Goal: Communication & Community: Share content

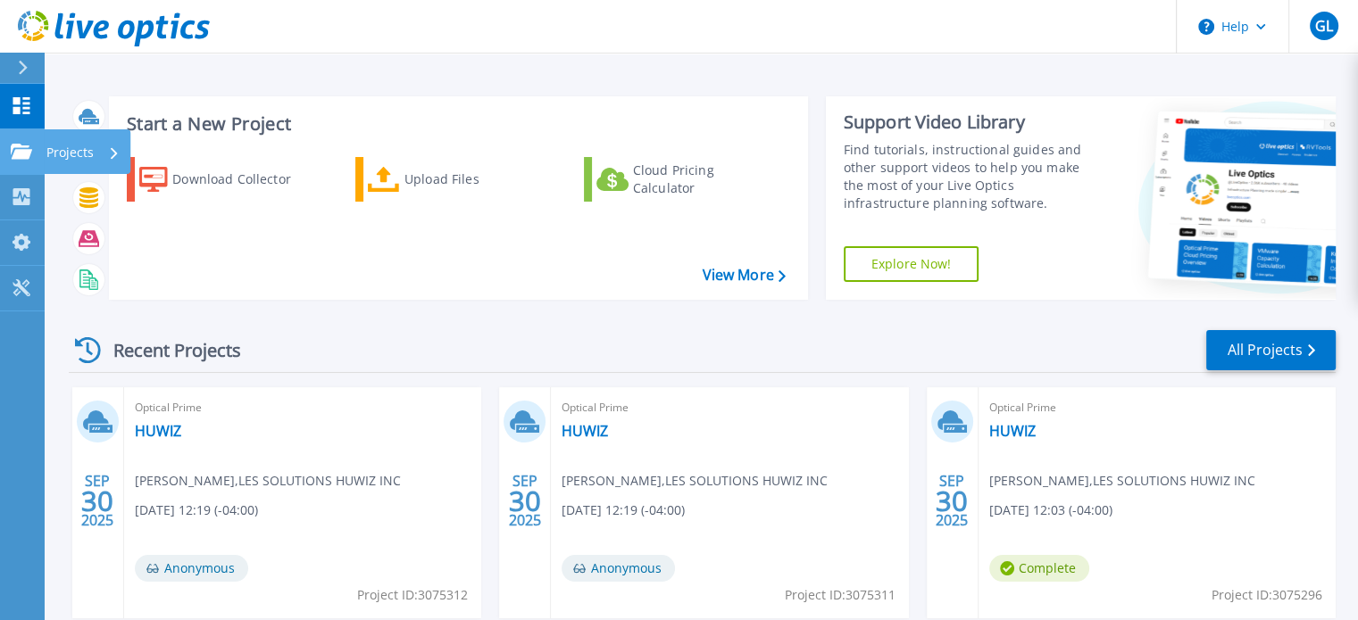
click at [87, 157] on p "Projects" at bounding box center [69, 152] width 47 height 46
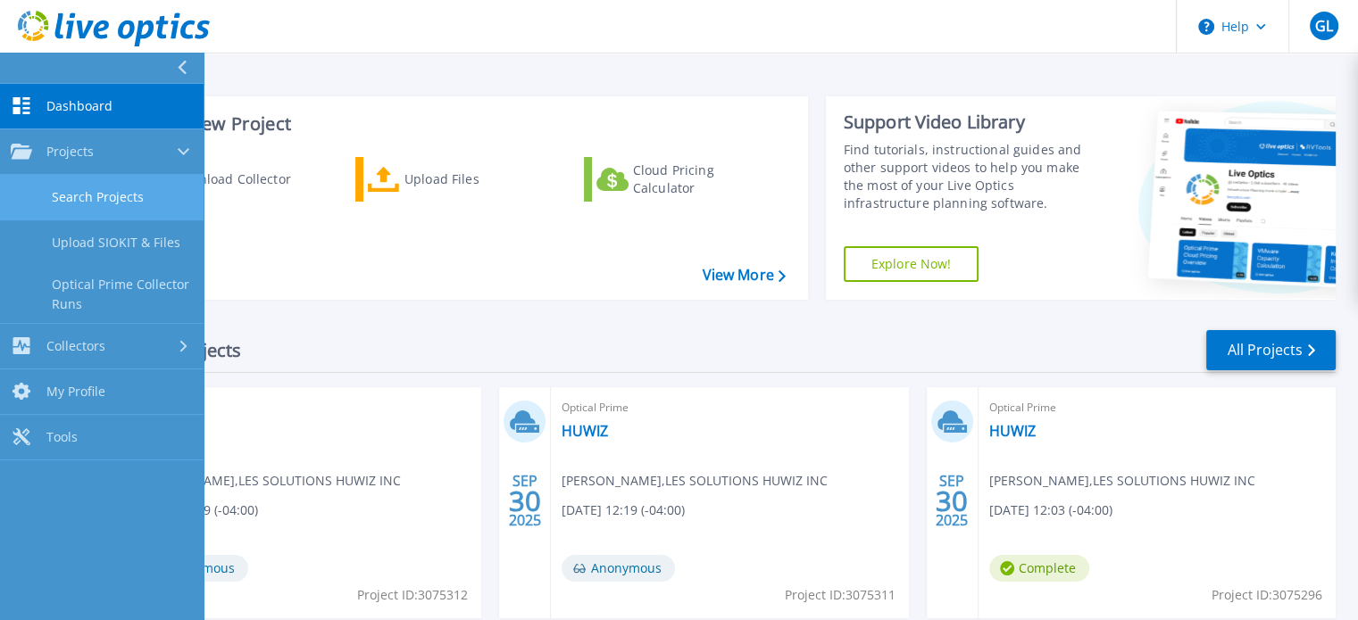
click at [114, 203] on link "Search Projects" at bounding box center [102, 198] width 204 height 46
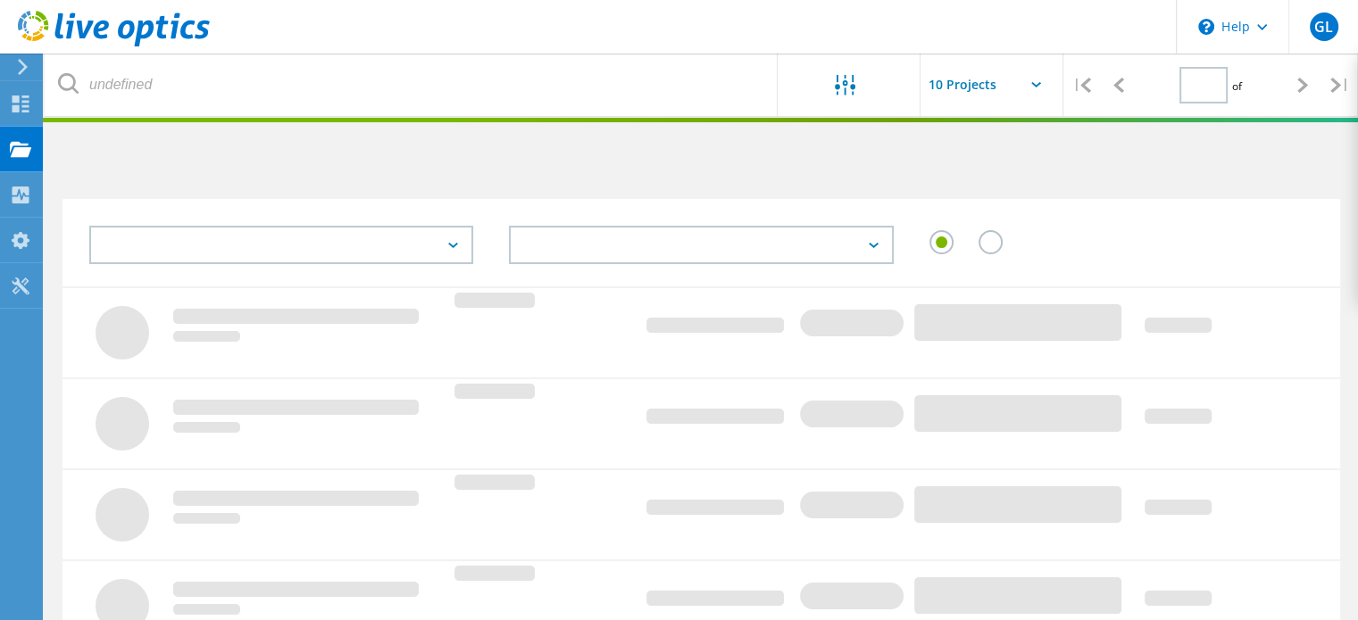
type input "1"
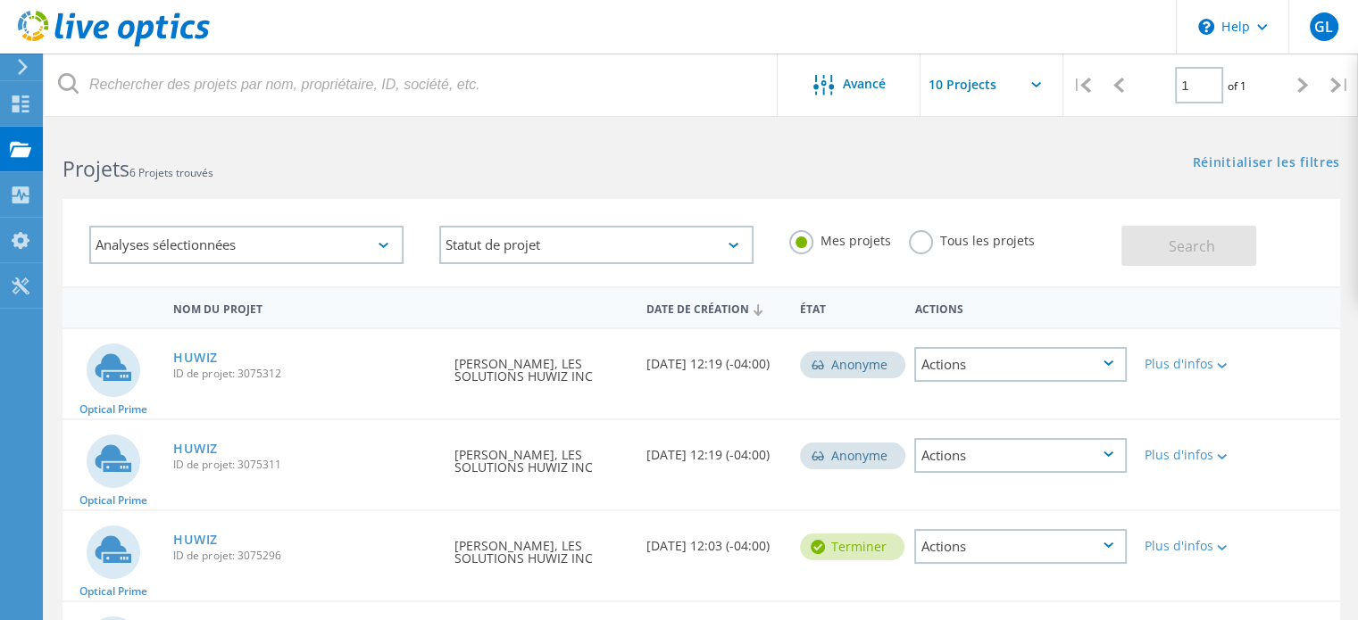
drag, startPoint x: 702, startPoint y: 374, endPoint x: 635, endPoint y: 370, distance: 67.0
click at [635, 370] on div "Optical Prime HUWIZ ID de projet: 3075312 Demandé par Guillaume Laneel, LES SOL…" at bounding box center [700, 373] width 1277 height 89
click at [200, 354] on link "HUWIZ" at bounding box center [195, 358] width 45 height 12
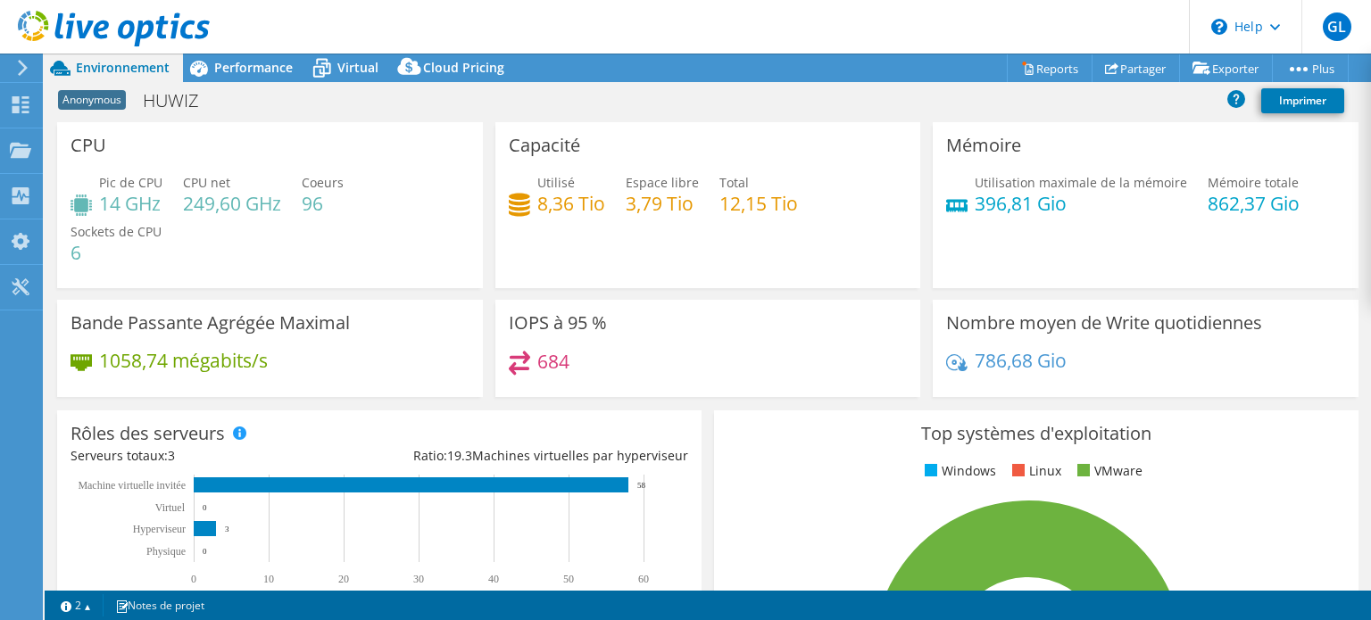
select select "Canada"
select select "CAD"
click at [1135, 69] on link "Partager" at bounding box center [1136, 68] width 88 height 28
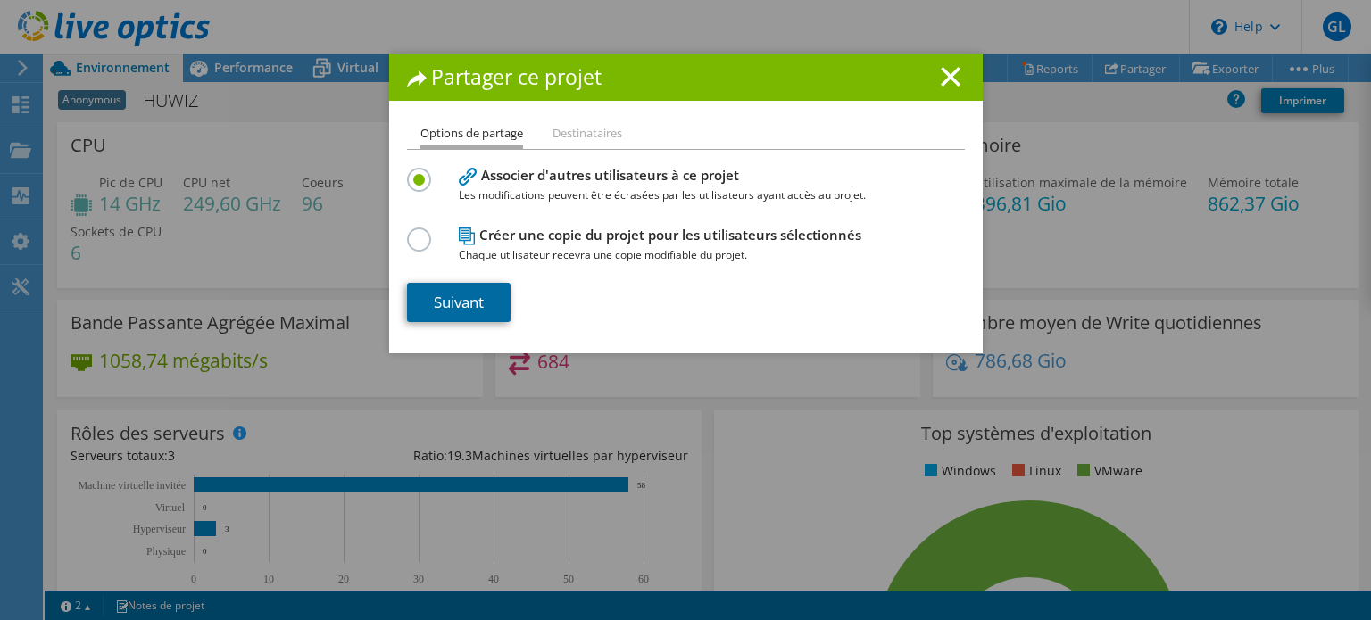
click at [476, 299] on link "Suivant" at bounding box center [459, 302] width 104 height 39
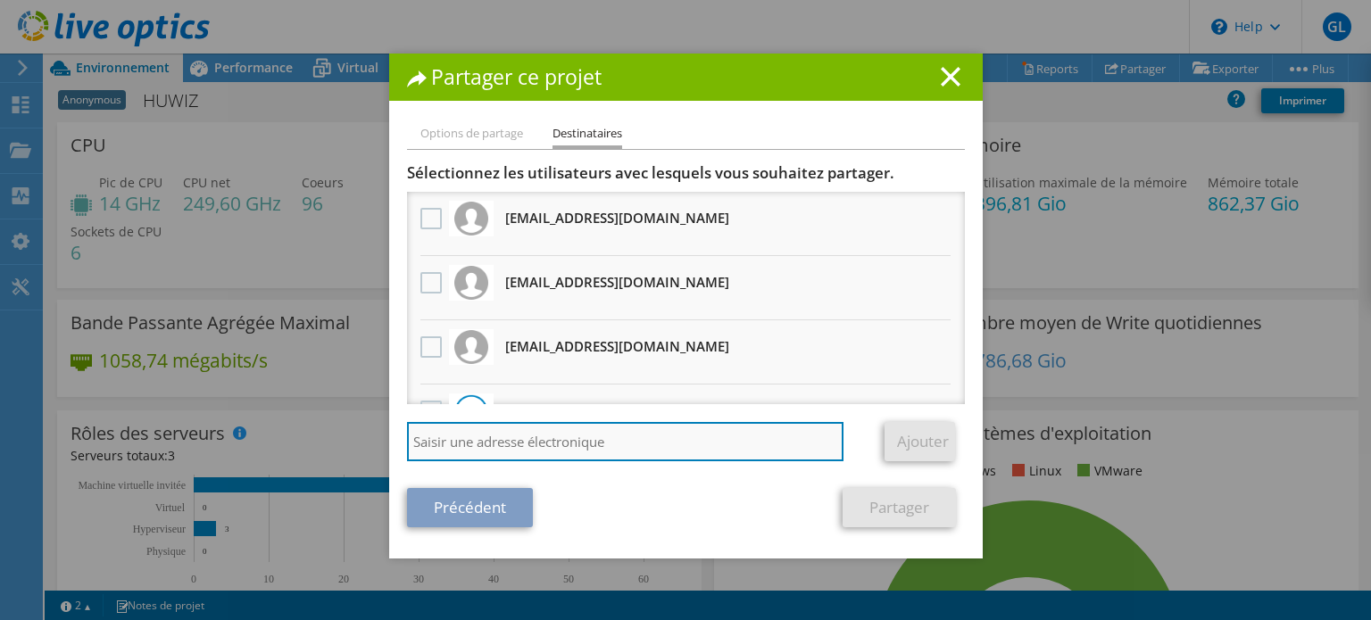
click at [590, 453] on input "search" at bounding box center [625, 441] width 437 height 39
click at [649, 435] on input "search" at bounding box center [625, 441] width 437 height 39
paste input "slabrie@micrologic.ca"
type input "slabrie@micrologic.ca"
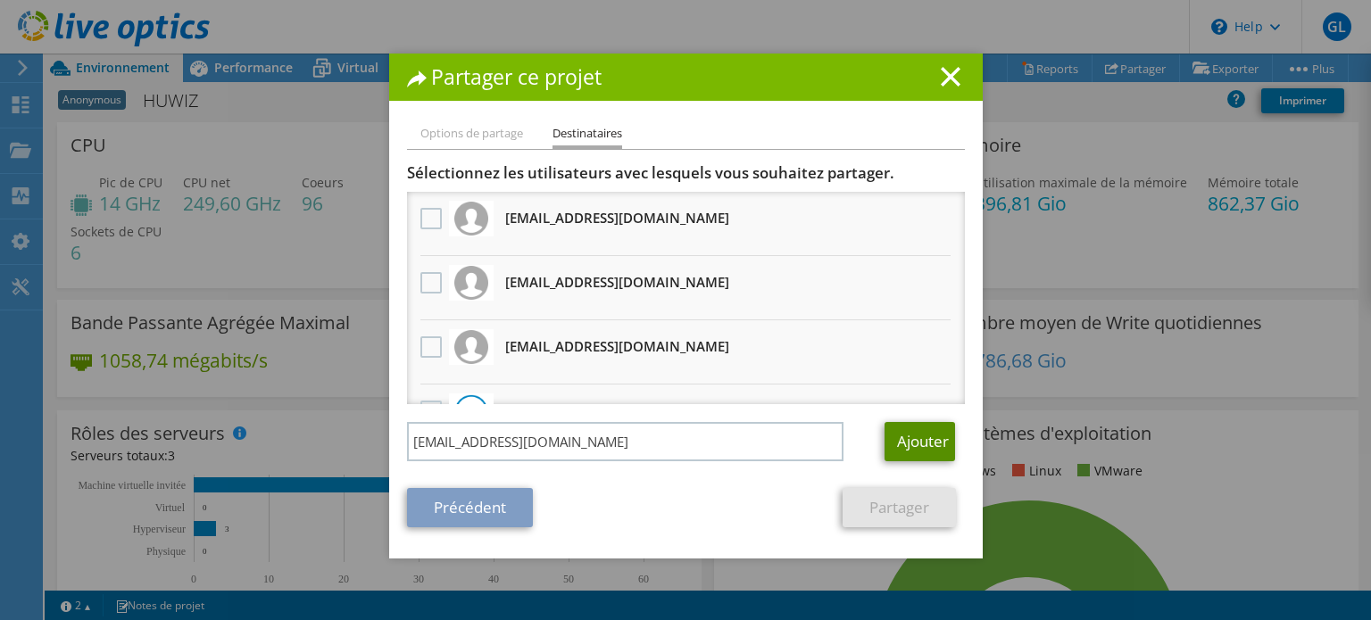
click at [903, 436] on link "Ajouter" at bounding box center [920, 441] width 71 height 39
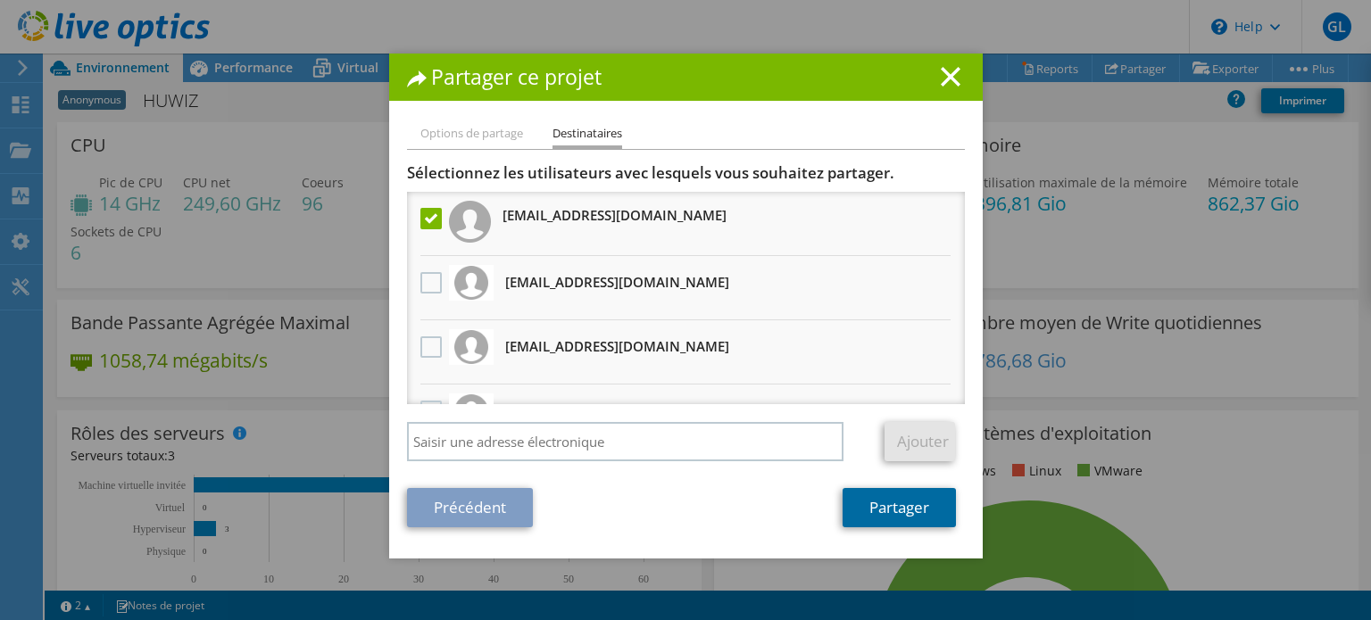
click at [889, 504] on link "Partager" at bounding box center [899, 507] width 113 height 39
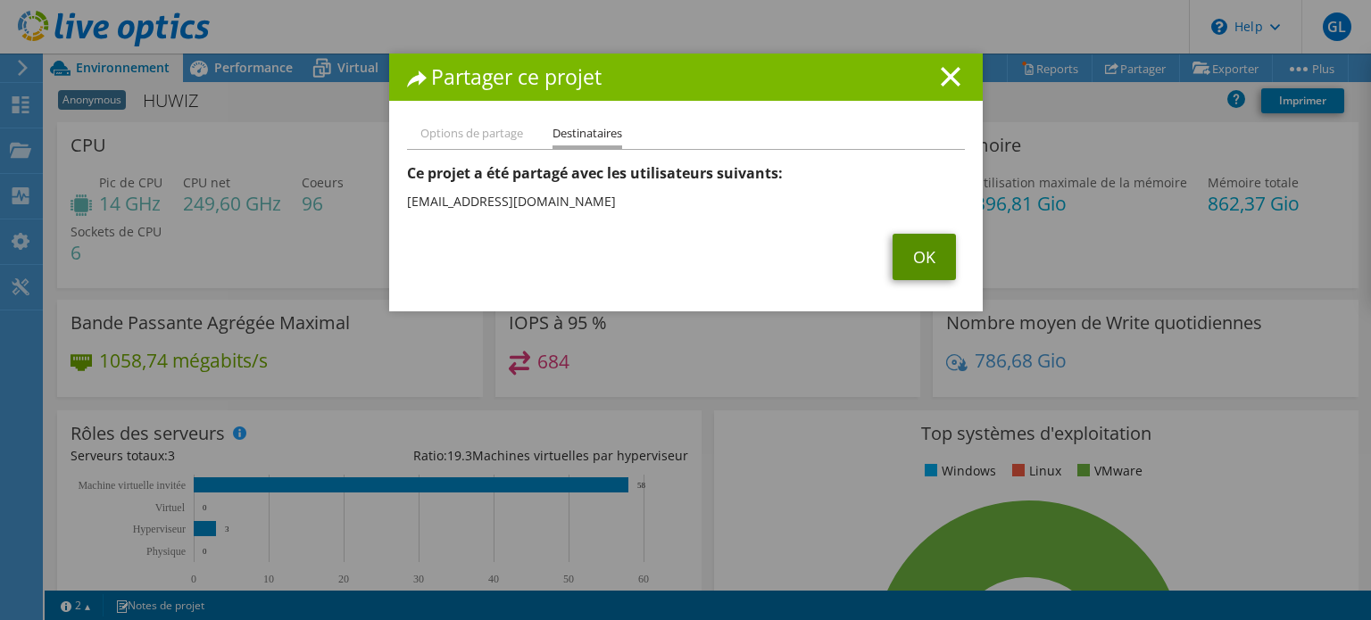
click at [945, 269] on link "OK" at bounding box center [924, 257] width 63 height 46
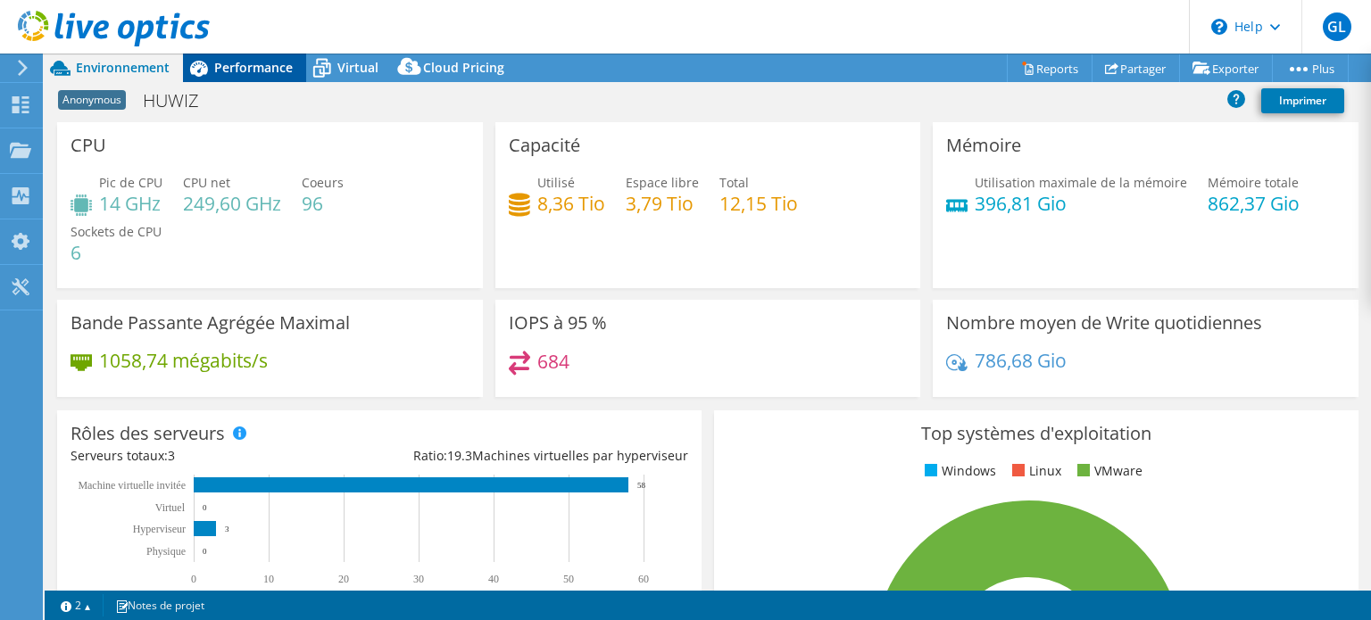
click at [237, 70] on span "Performance" at bounding box center [253, 67] width 79 height 17
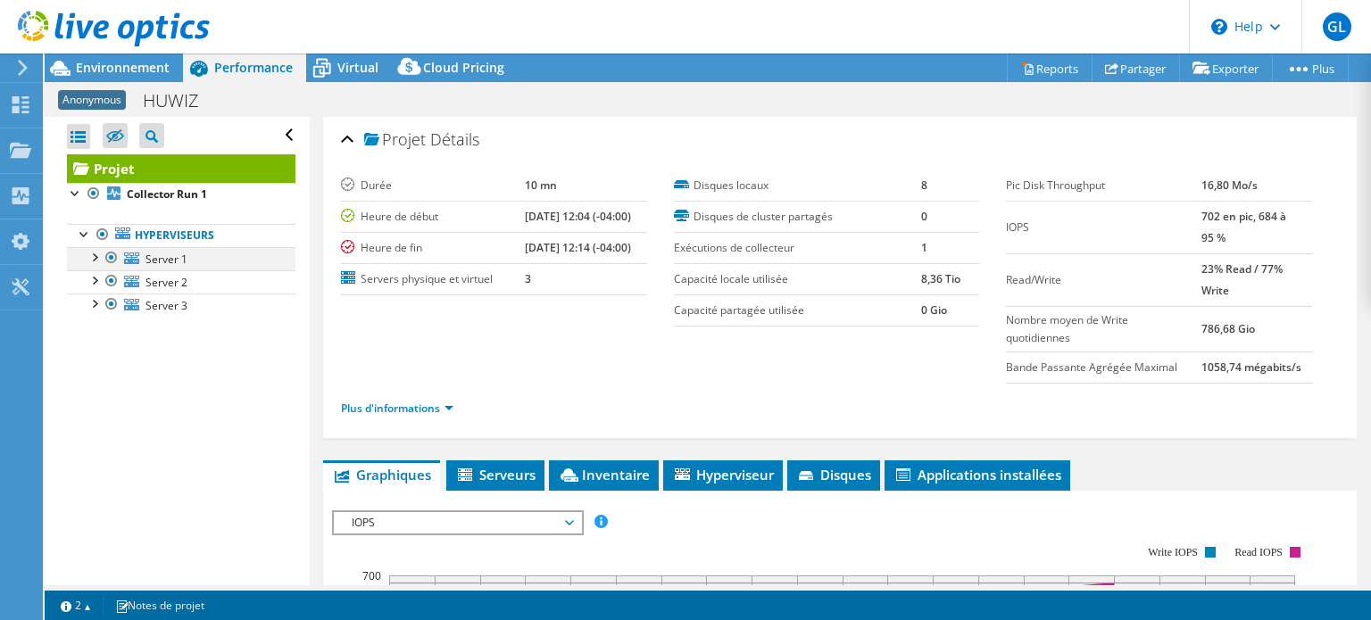
click at [90, 261] on div at bounding box center [94, 256] width 18 height 18
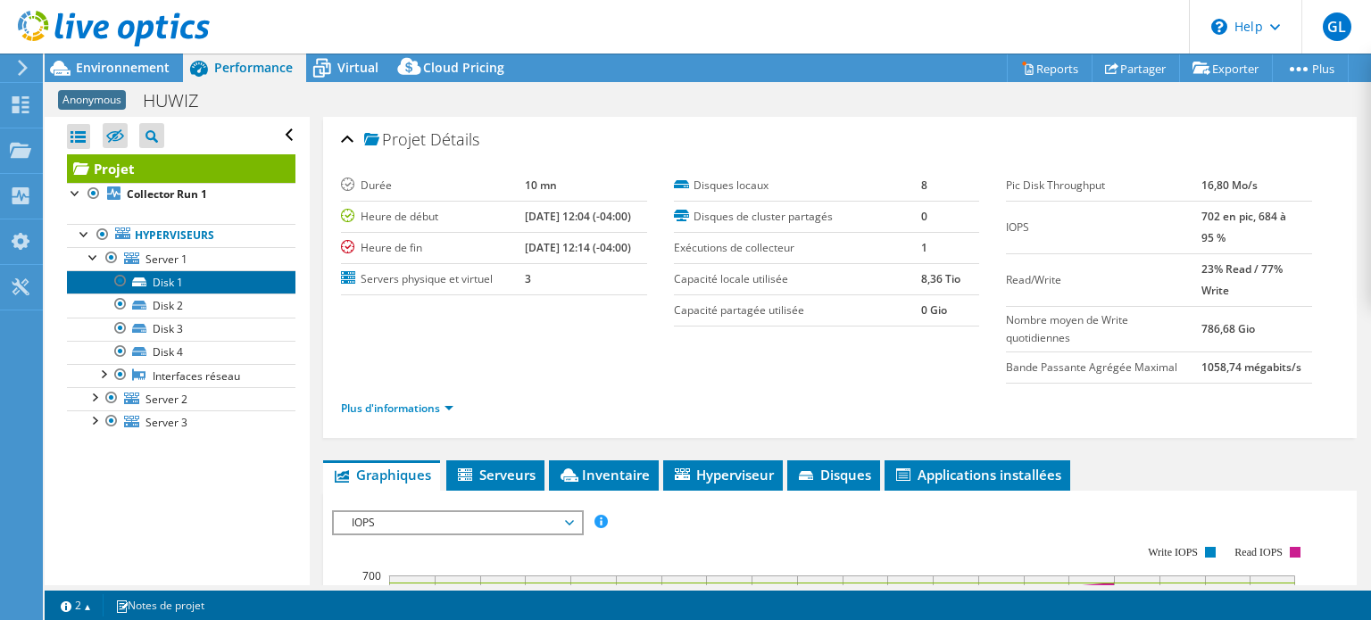
click at [164, 287] on link "Disk 1" at bounding box center [181, 281] width 228 height 23
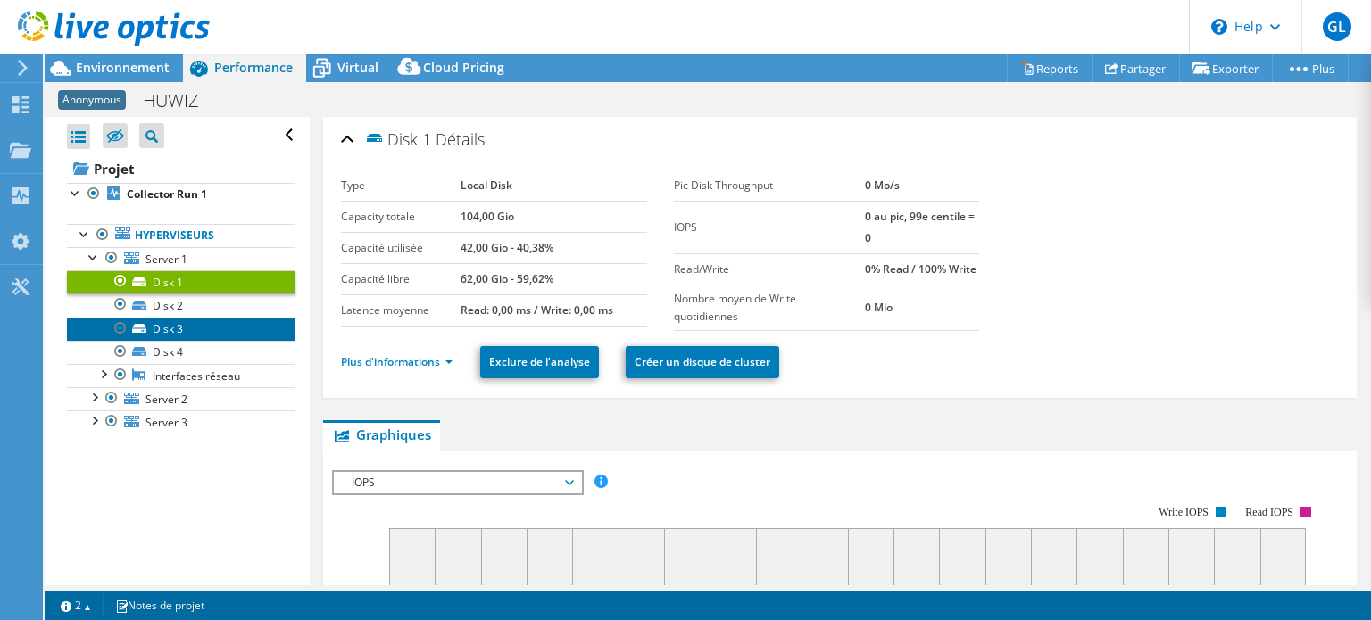
click at [167, 324] on link "Disk 3" at bounding box center [181, 329] width 228 height 23
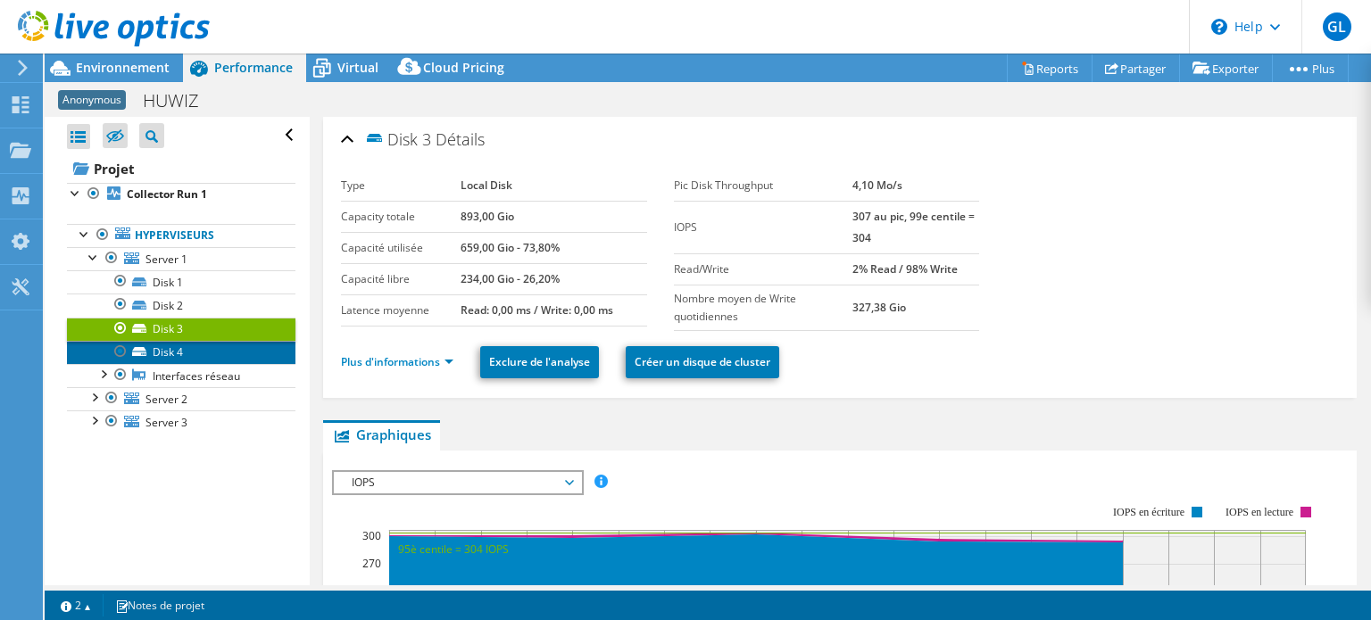
click at [170, 354] on link "Disk 4" at bounding box center [181, 352] width 228 height 23
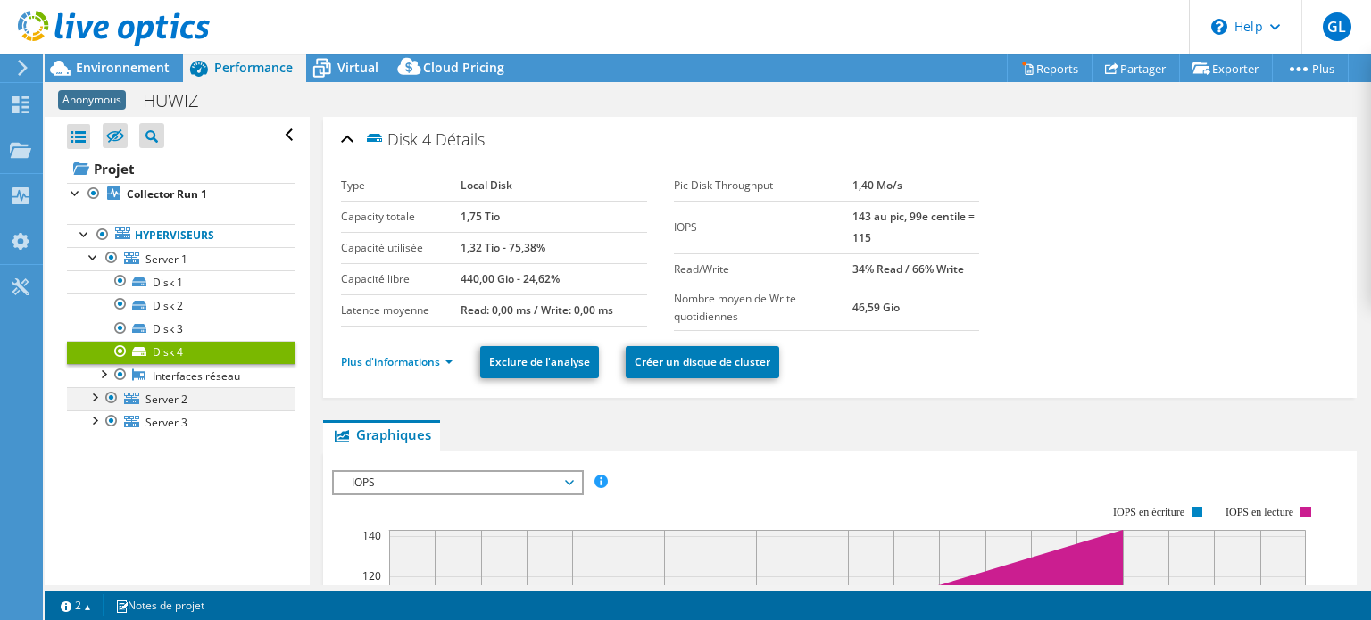
click at [103, 387] on div at bounding box center [112, 397] width 18 height 21
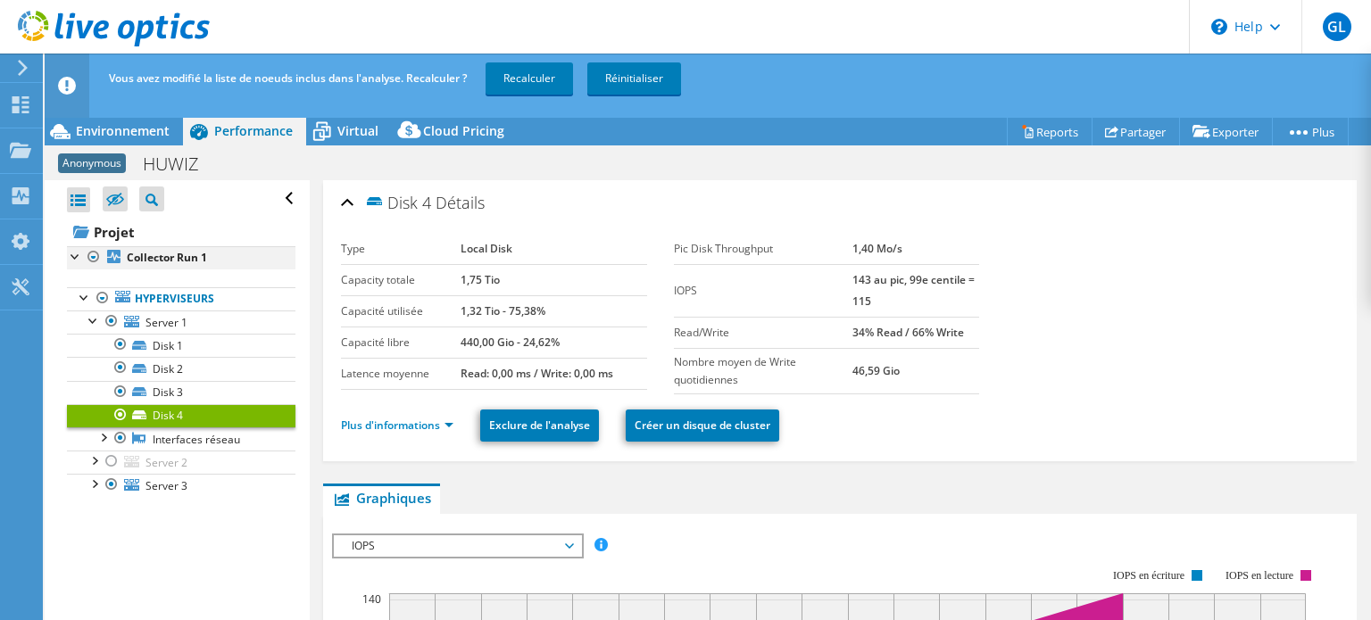
click at [77, 263] on div at bounding box center [76, 255] width 18 height 18
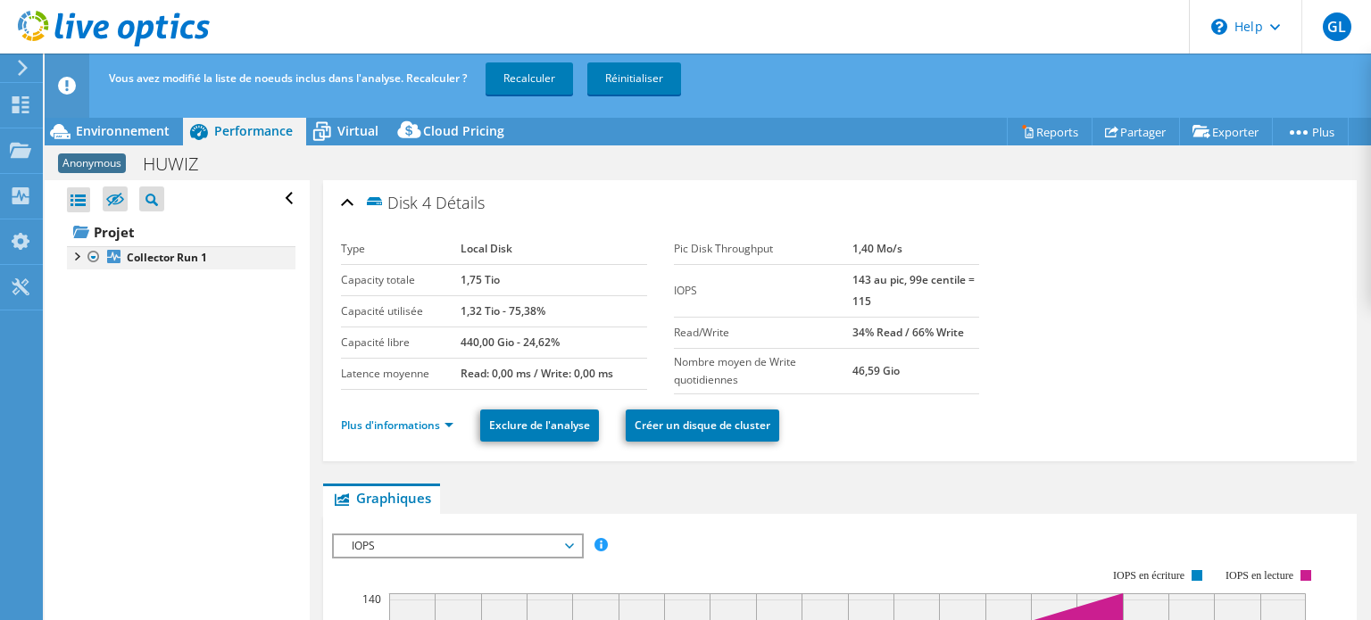
click at [77, 262] on div at bounding box center [76, 255] width 18 height 18
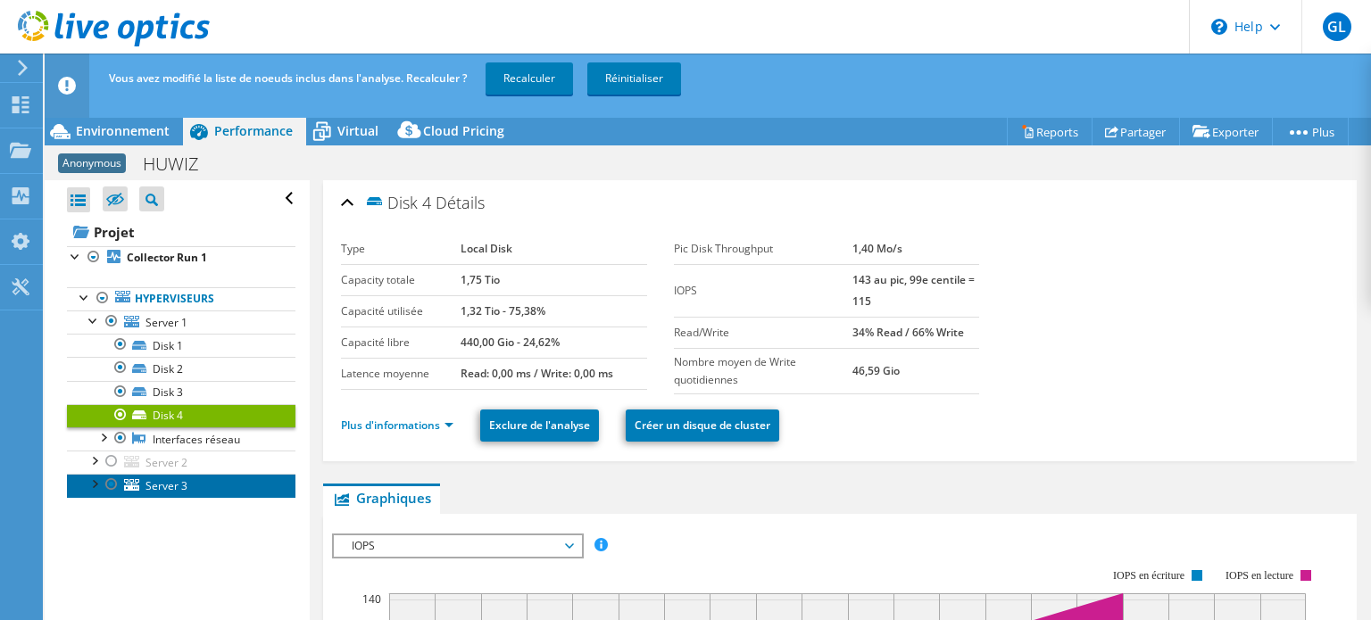
click at [93, 490] on link "Server 3" at bounding box center [181, 485] width 228 height 23
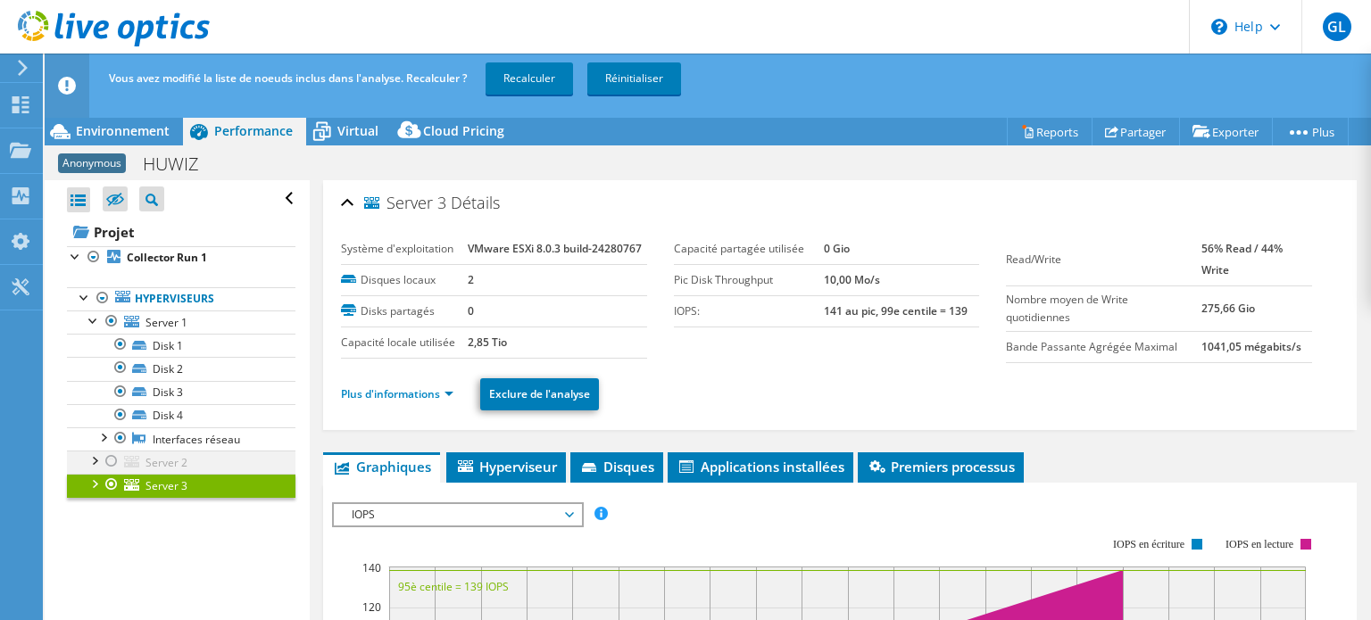
click at [96, 456] on div at bounding box center [94, 460] width 18 height 18
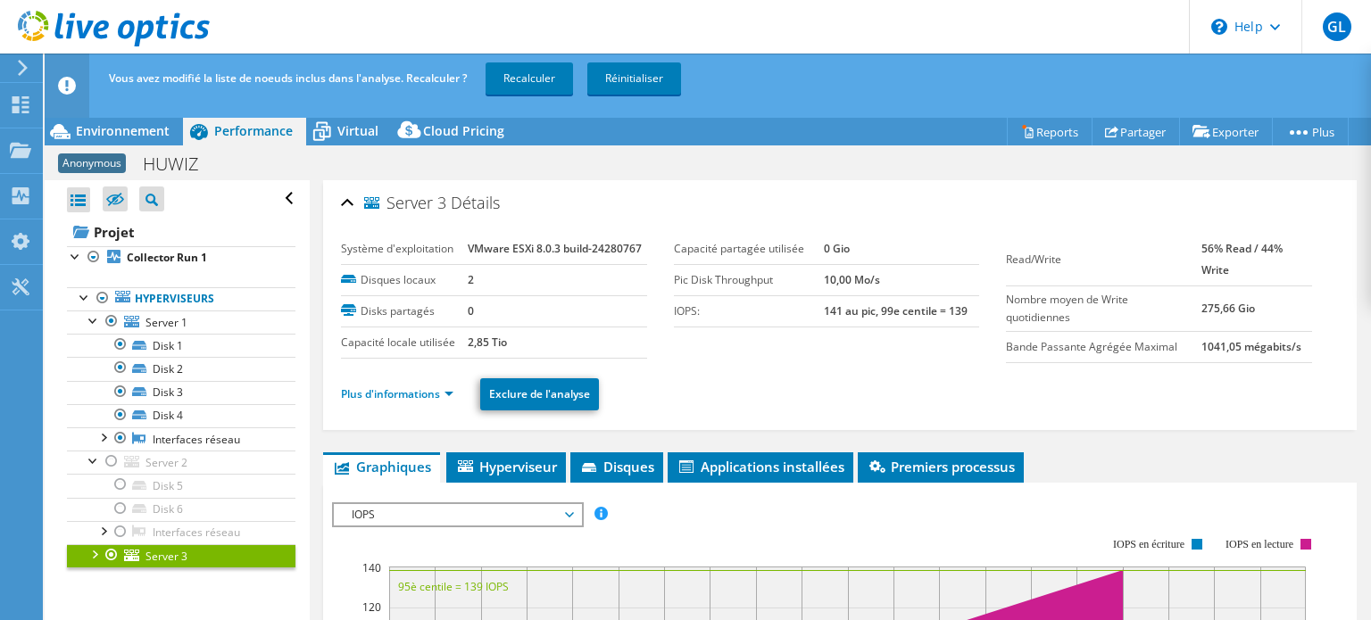
click at [92, 549] on div at bounding box center [94, 553] width 18 height 18
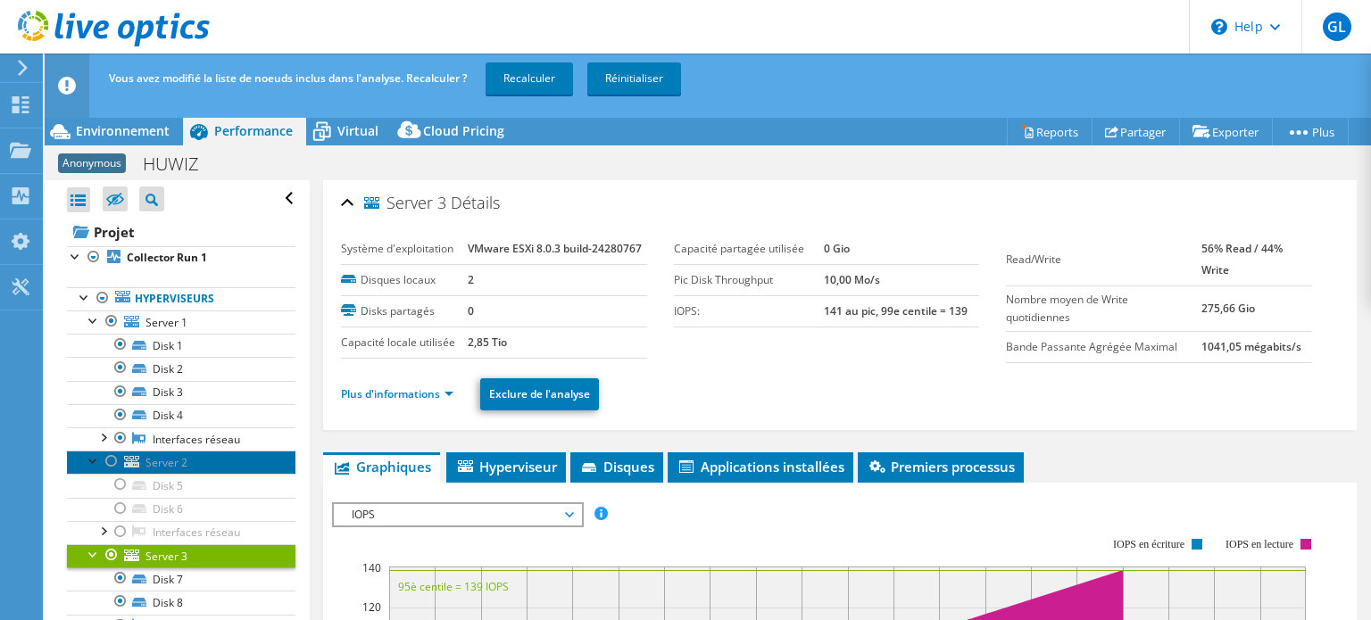
click at [167, 466] on span "Server 2" at bounding box center [166, 462] width 42 height 15
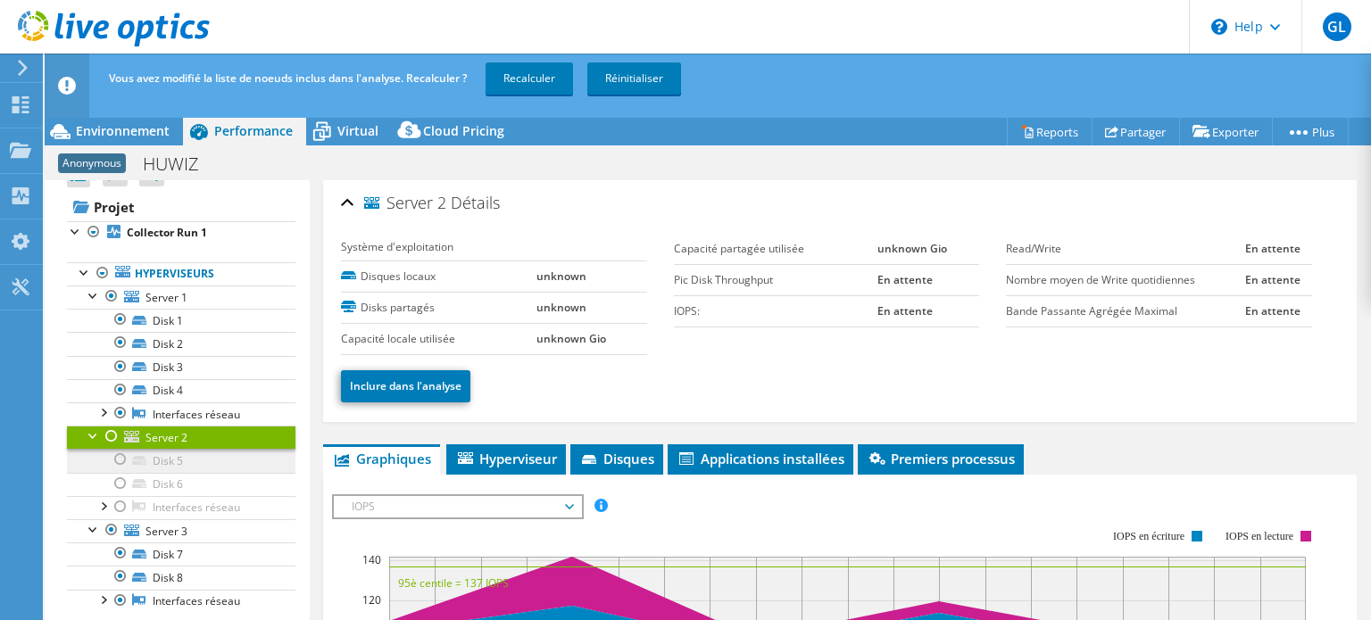
scroll to position [25, 0]
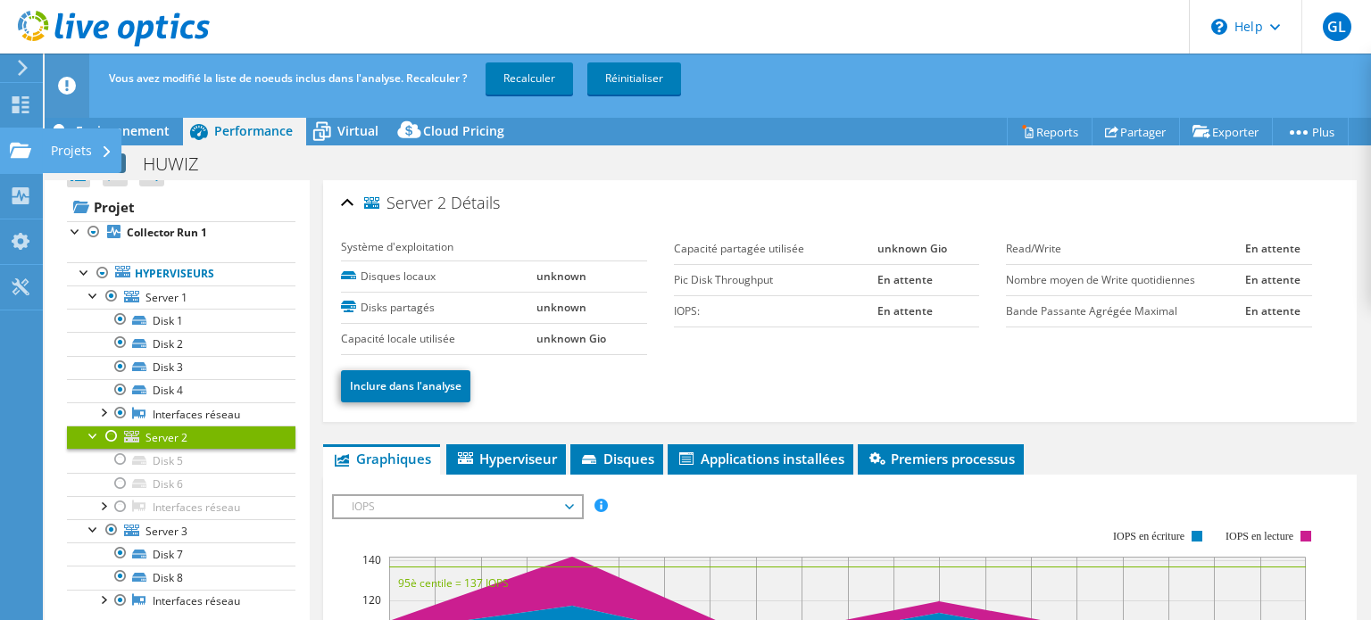
click at [71, 149] on div "Projets" at bounding box center [81, 151] width 79 height 45
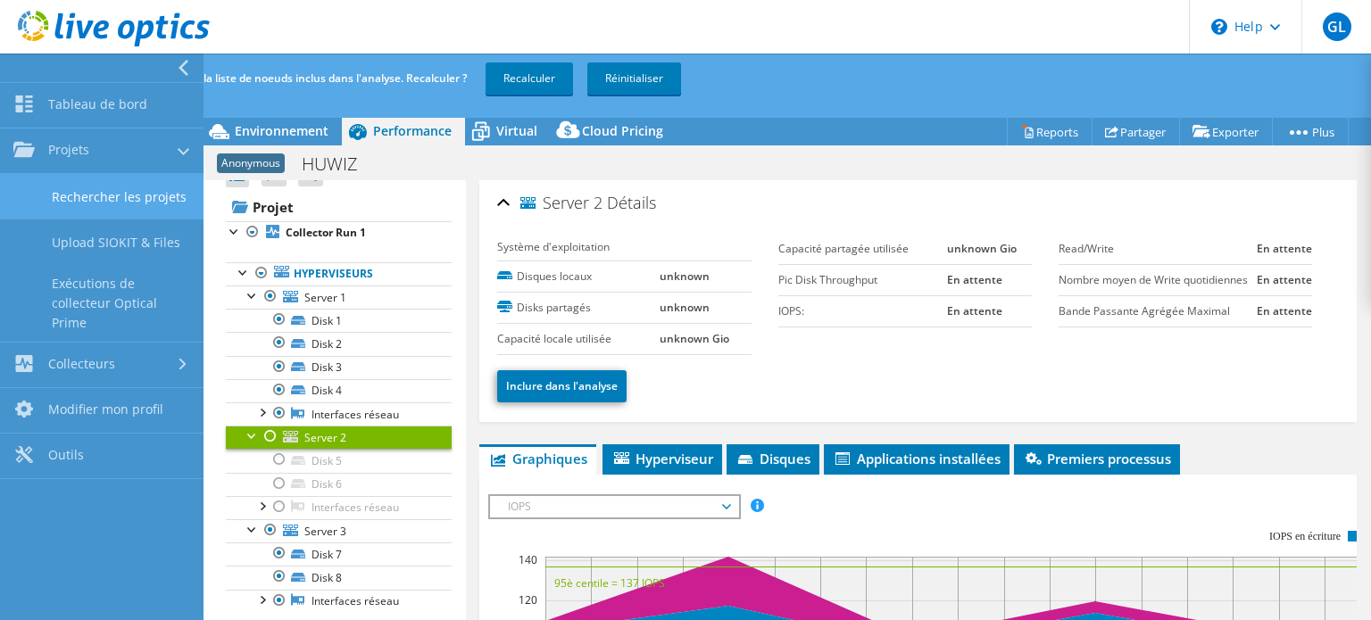
click at [132, 192] on link "Rechercher les projets" at bounding box center [102, 197] width 204 height 46
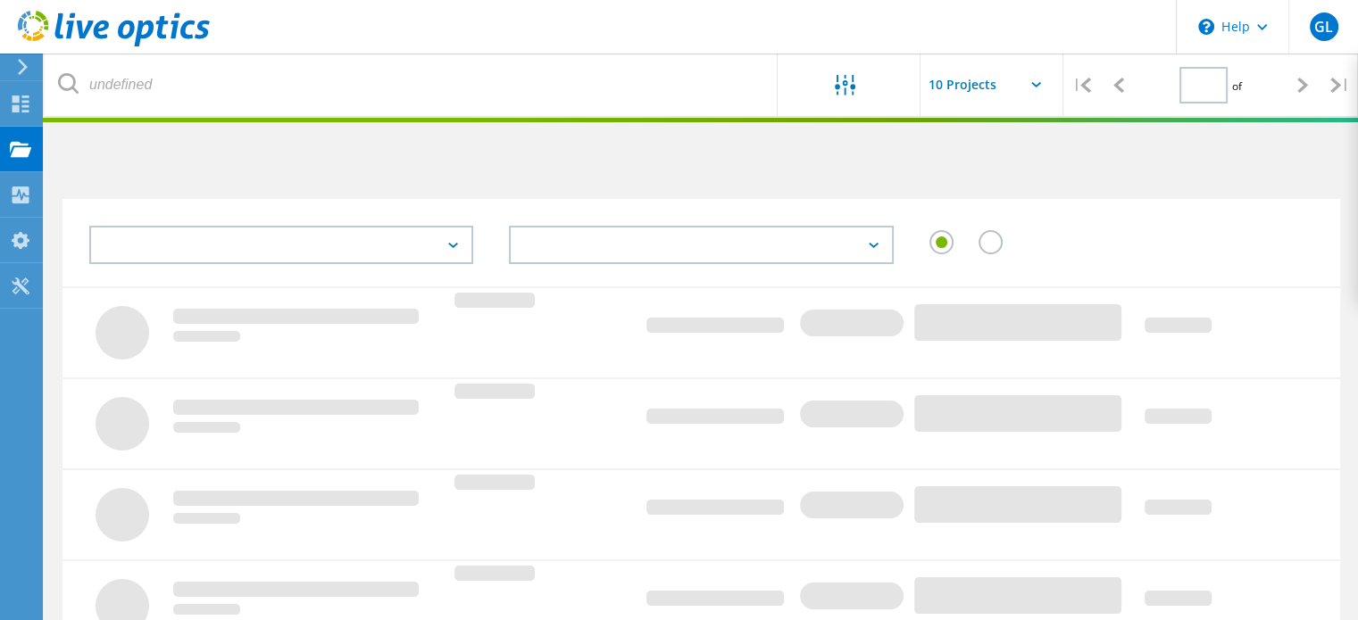
type input "1"
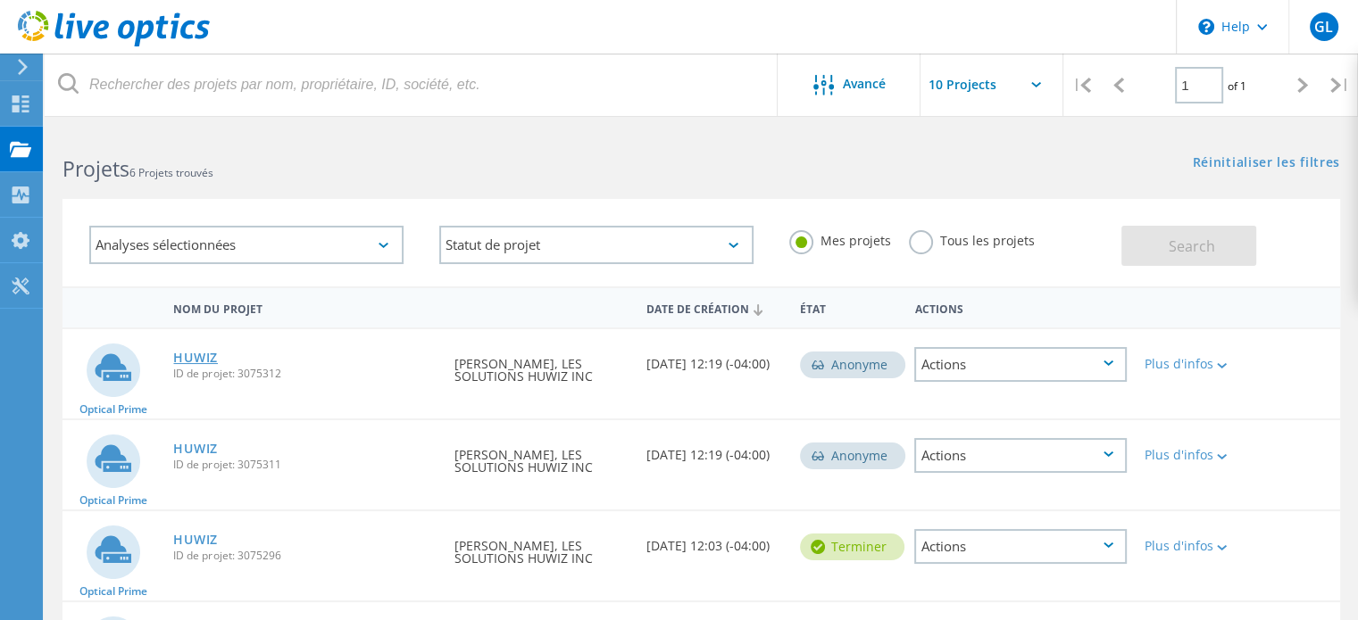
click at [208, 353] on link "HUWIZ" at bounding box center [195, 358] width 45 height 12
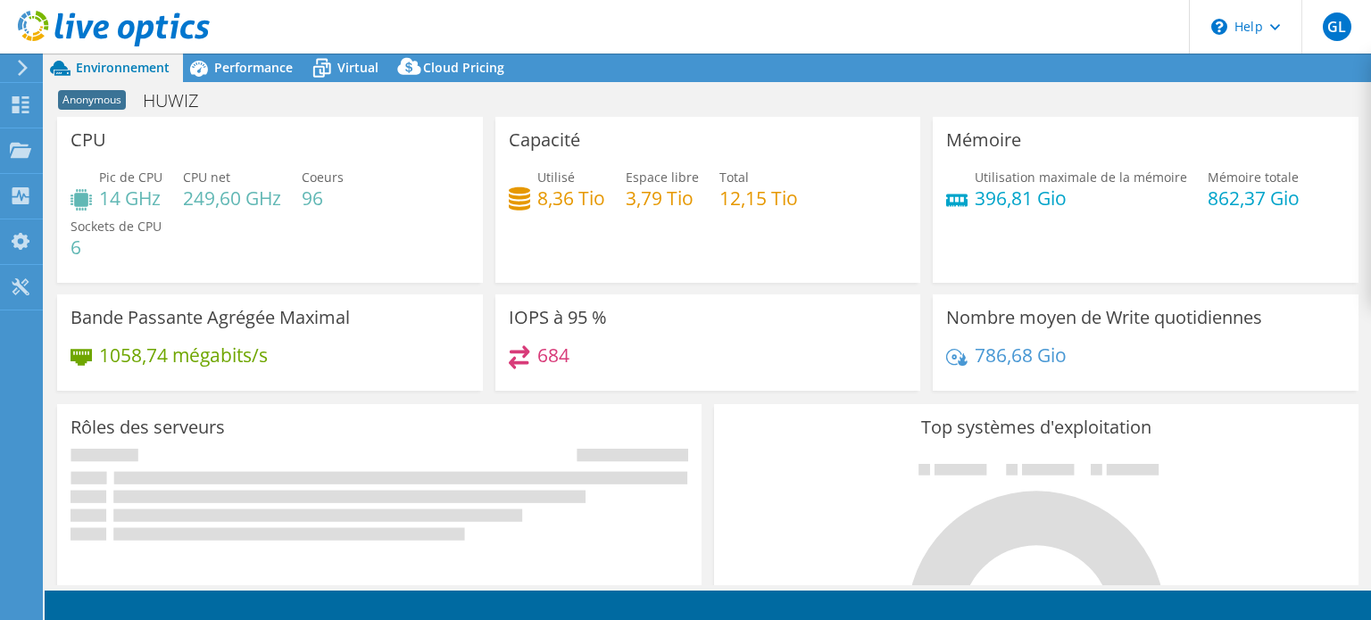
select select "Canada"
select select "CAD"
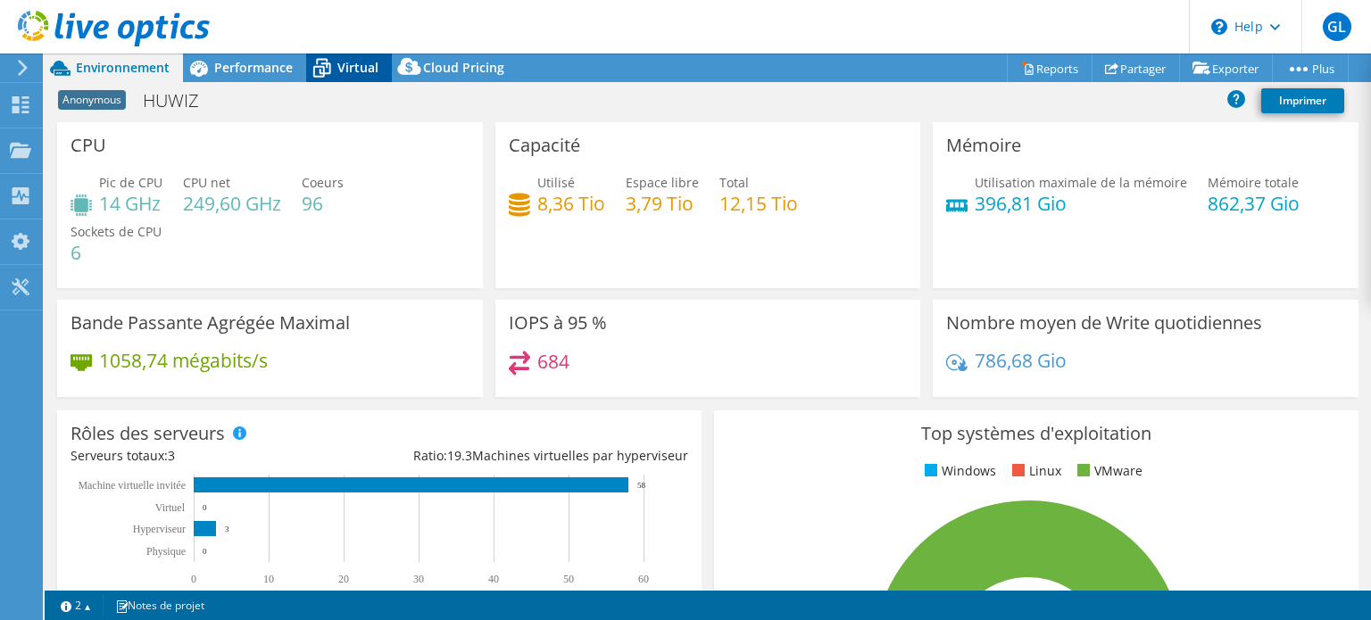
click at [346, 69] on span "Virtual" at bounding box center [357, 67] width 41 height 17
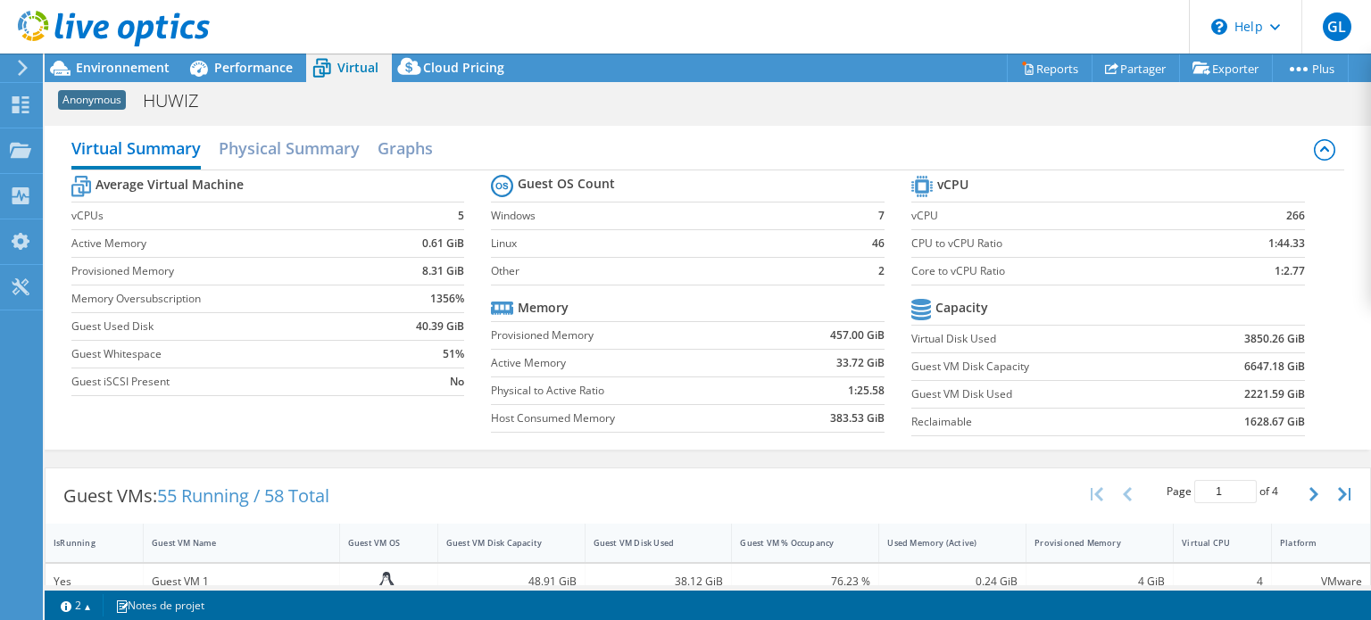
scroll to position [653, 0]
click at [416, 153] on h2 "Graphs" at bounding box center [405, 149] width 55 height 39
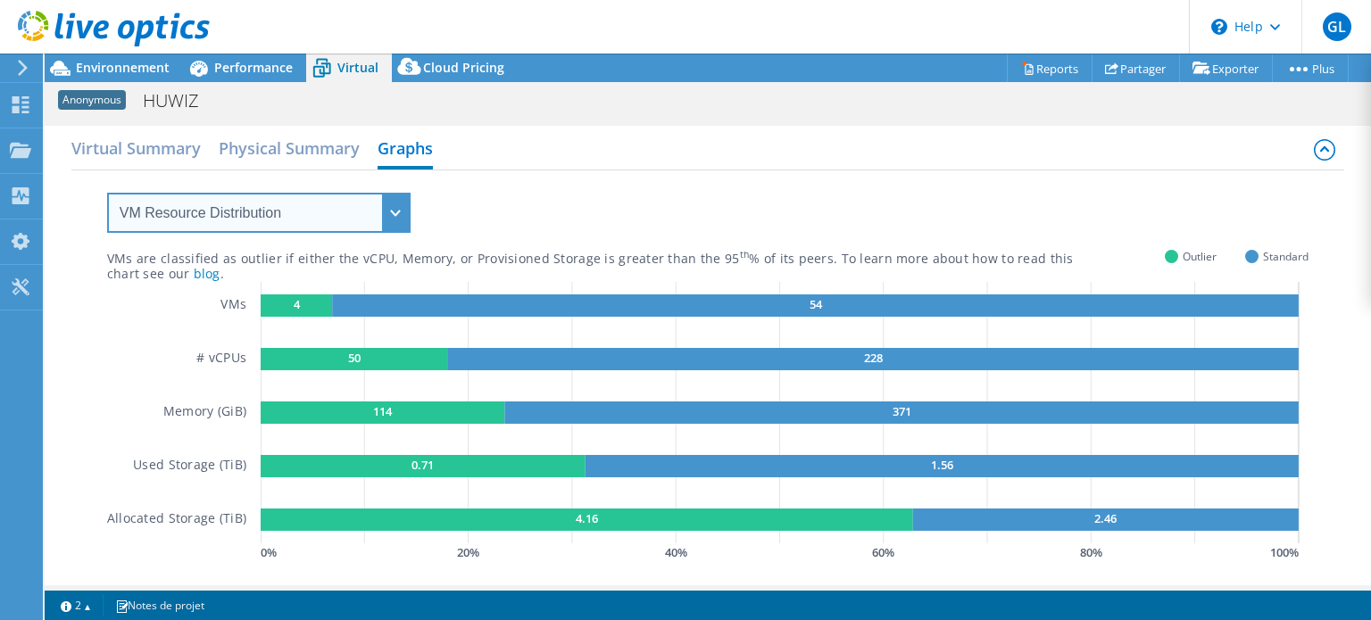
click at [388, 209] on select "VM Resource Distribution Provisioning Contrast Over Provisioning" at bounding box center [258, 213] width 303 height 40
select select "Over Provisioning"
click at [107, 193] on select "VM Resource Distribution Provisioning Contrast Over Provisioning" at bounding box center [258, 213] width 303 height 40
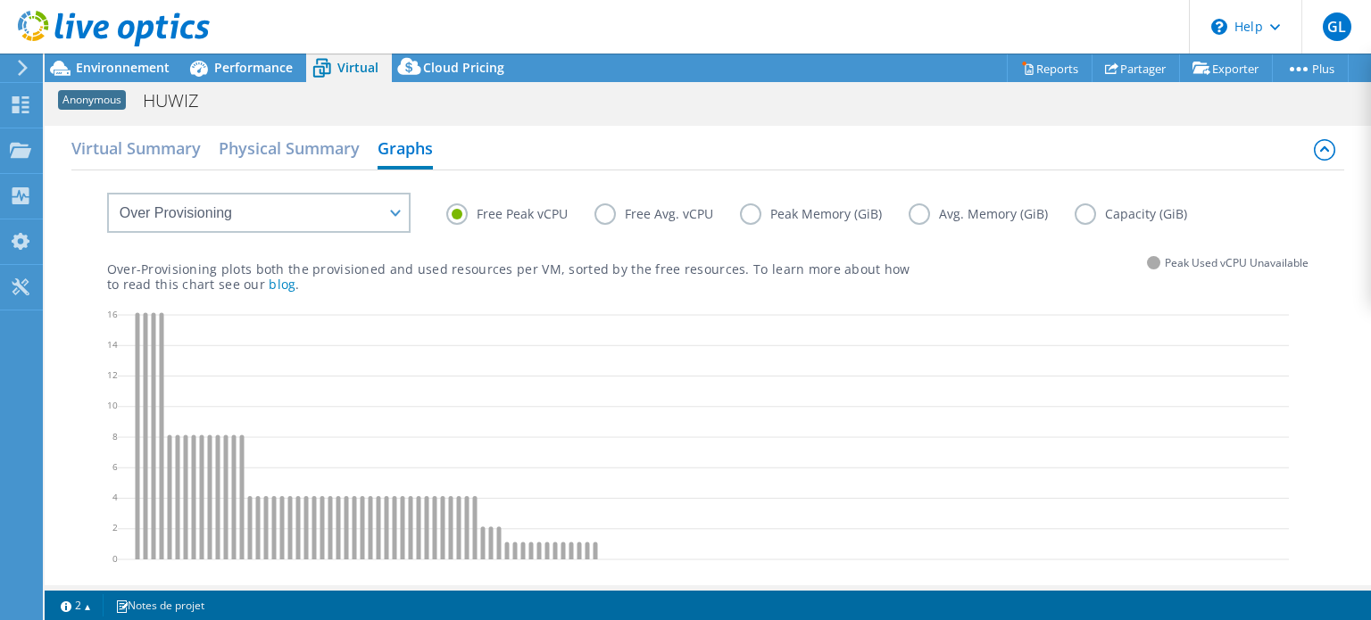
click at [588, 384] on icon at bounding box center [703, 440] width 1171 height 268
click at [611, 204] on label "Free Avg. vCPU" at bounding box center [666, 214] width 145 height 21
click at [0, 0] on input "Free Avg. vCPU" at bounding box center [0, 0] width 0 height 0
click at [696, 211] on label "Free Avg. vCPU" at bounding box center [666, 214] width 145 height 21
click at [0, 0] on input "Free Avg. vCPU" at bounding box center [0, 0] width 0 height 0
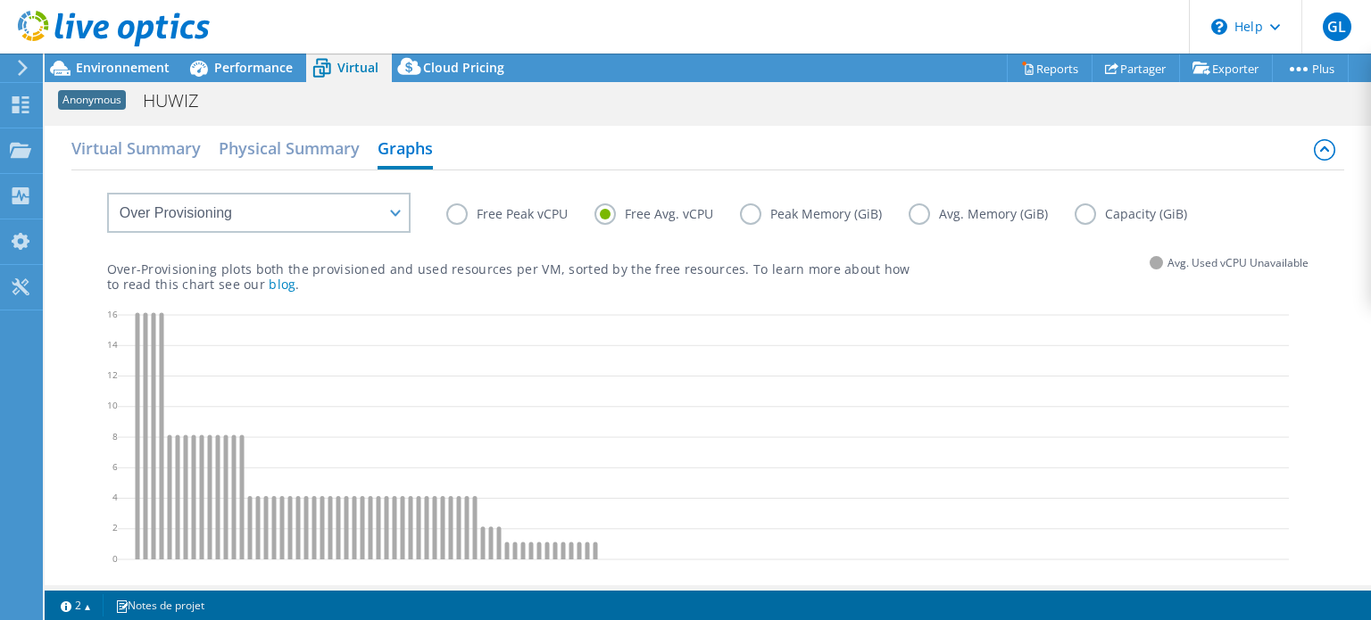
click at [760, 210] on label "Peak Memory (GiB)" at bounding box center [824, 214] width 169 height 21
click at [0, 0] on input "Peak Memory (GiB)" at bounding box center [0, 0] width 0 height 0
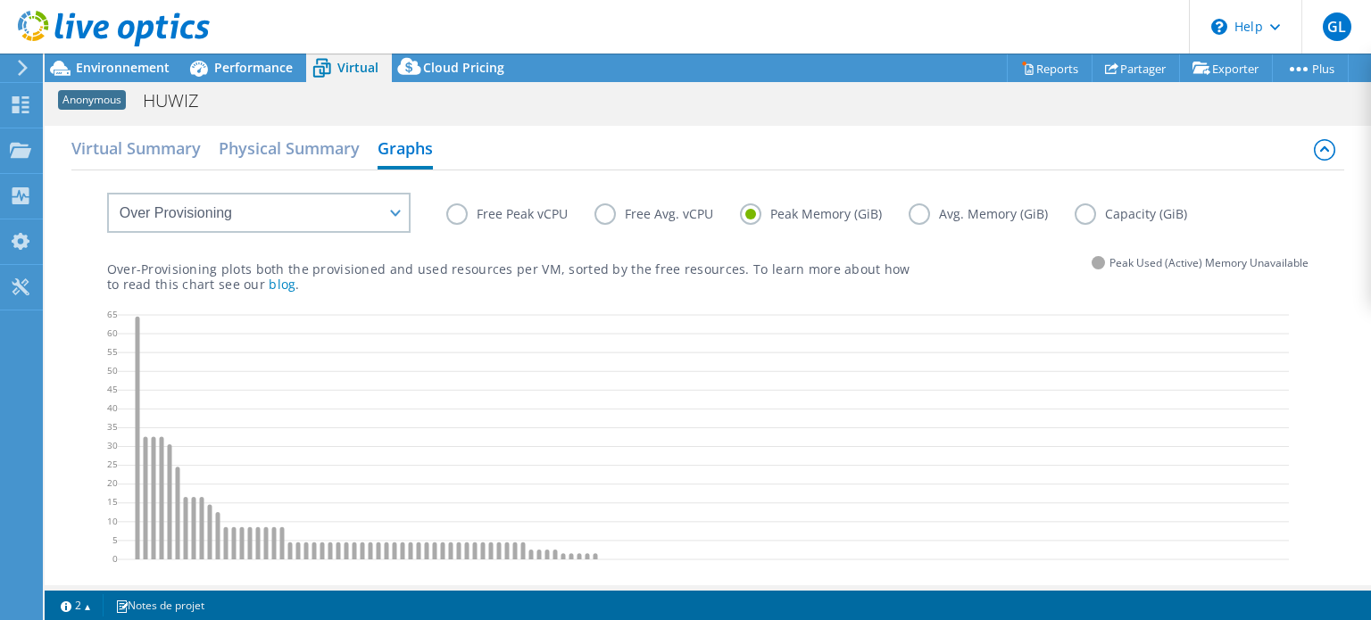
click at [457, 220] on label "Free Peak vCPU" at bounding box center [520, 214] width 148 height 21
click at [0, 0] on input "Free Peak vCPU" at bounding box center [0, 0] width 0 height 0
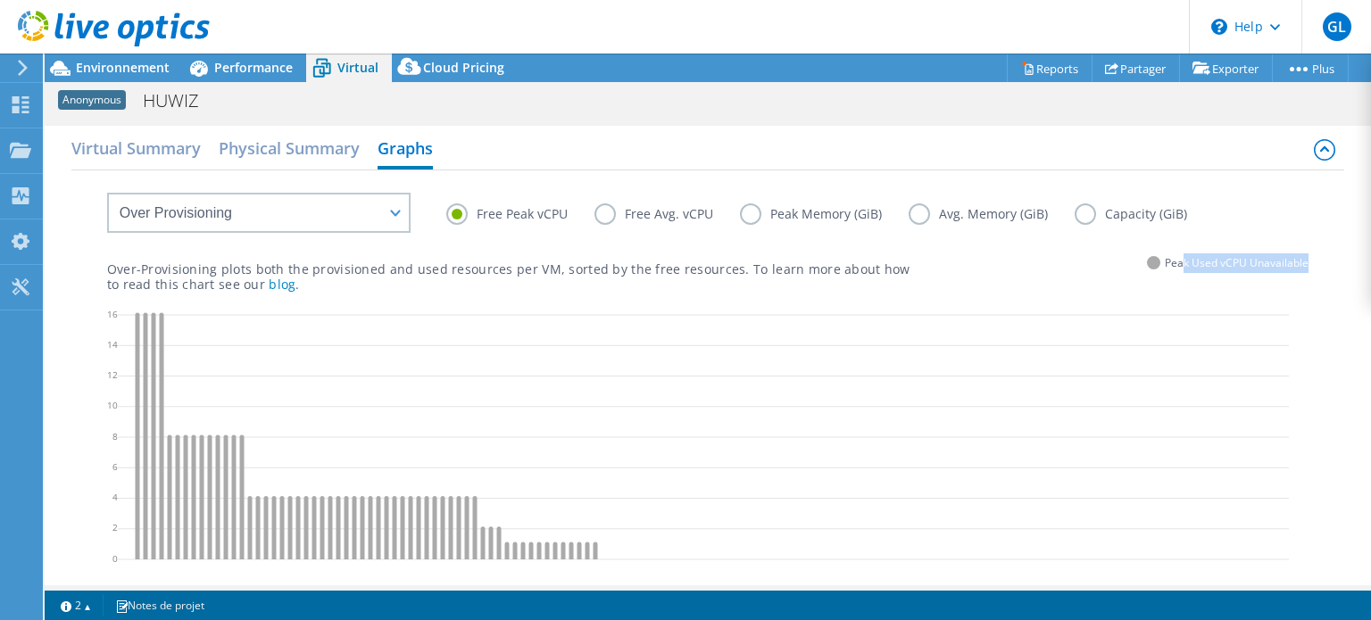
drag, startPoint x: 1171, startPoint y: 262, endPoint x: 1307, endPoint y: 260, distance: 135.7
click at [1307, 260] on div "Free Peak vCPU Free Avg. vCPU Peak Memory (GiB) Avg. Memory (GiB) Capacity (GiB…" at bounding box center [708, 380] width 1274 height 421
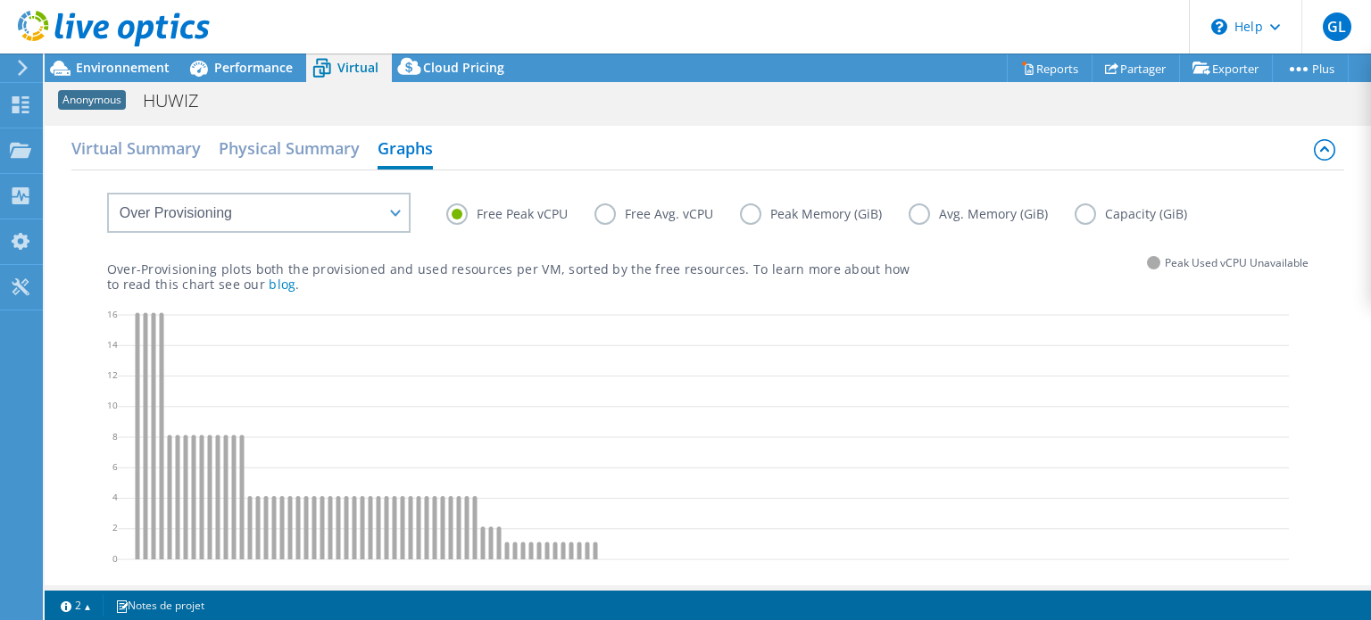
click at [29, 67] on icon at bounding box center [22, 68] width 13 height 16
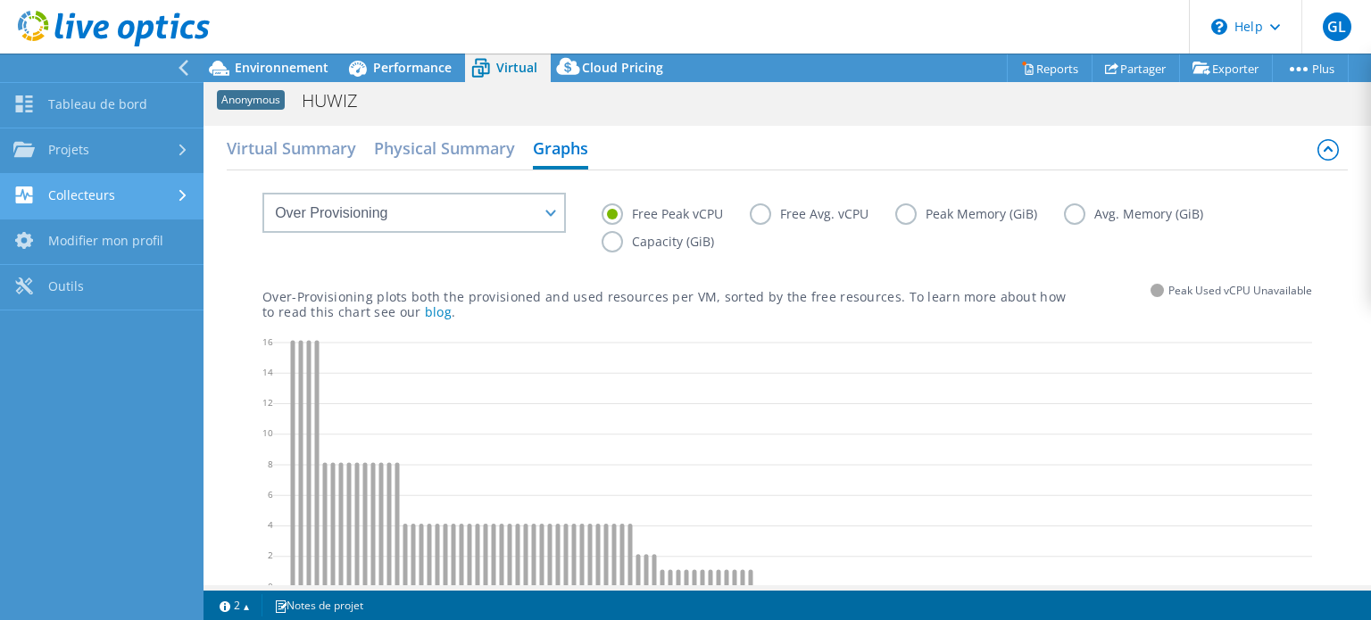
click at [152, 194] on link "Collecteurs" at bounding box center [102, 197] width 204 height 46
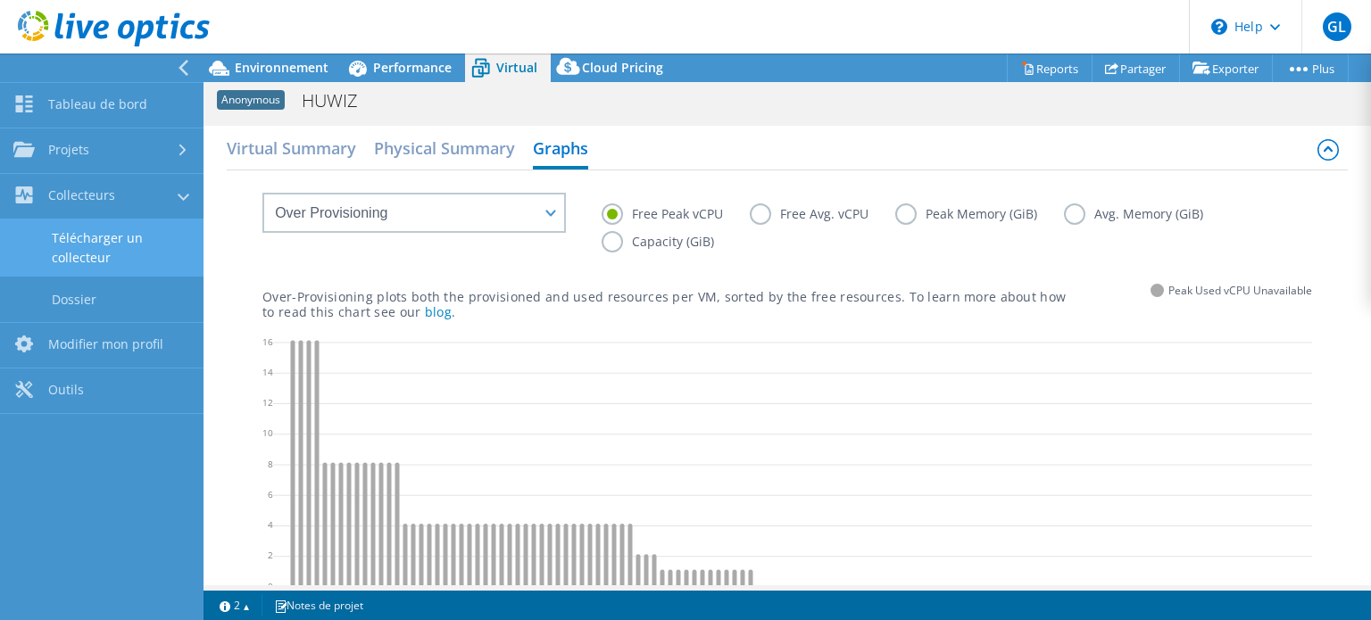
click at [129, 237] on link "Télécharger un collecteur" at bounding box center [102, 248] width 204 height 57
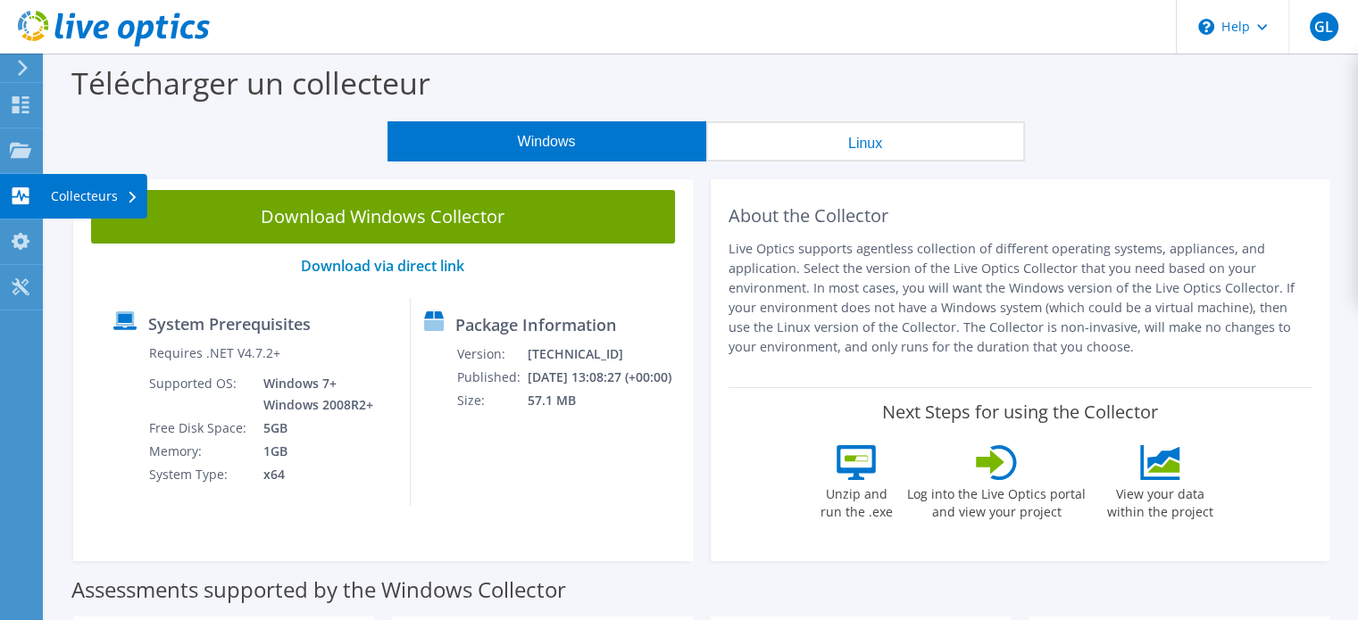
click at [84, 202] on div "Collecteurs" at bounding box center [94, 196] width 105 height 45
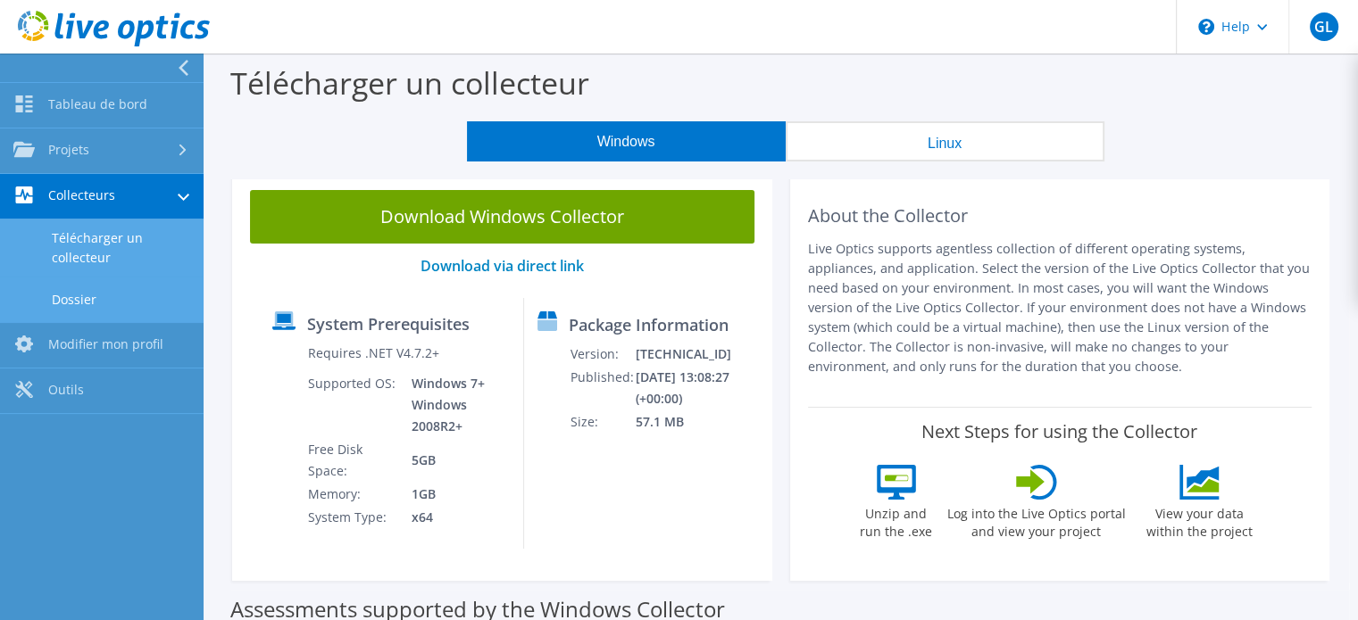
click at [82, 296] on link "Dossier" at bounding box center [102, 300] width 204 height 46
